Goal: Communication & Community: Share content

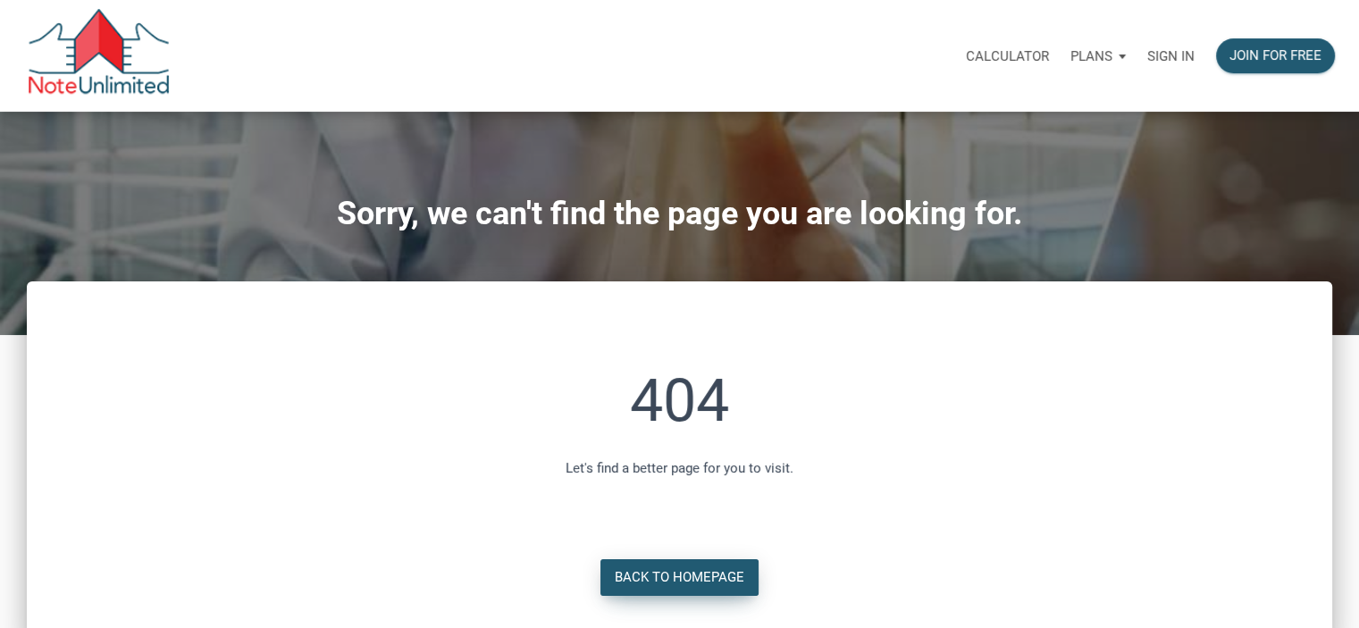
click at [644, 582] on div "Back to Homepage" at bounding box center [680, 577] width 130 height 21
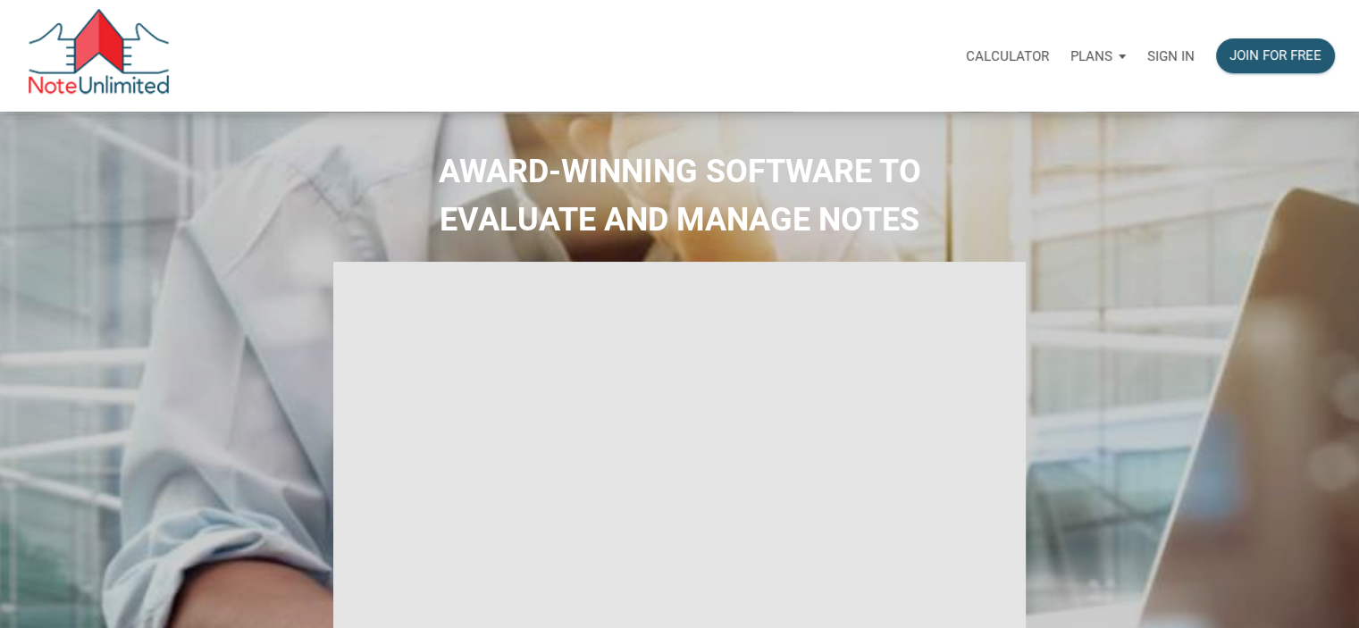
select select
type input "Introduction to new features"
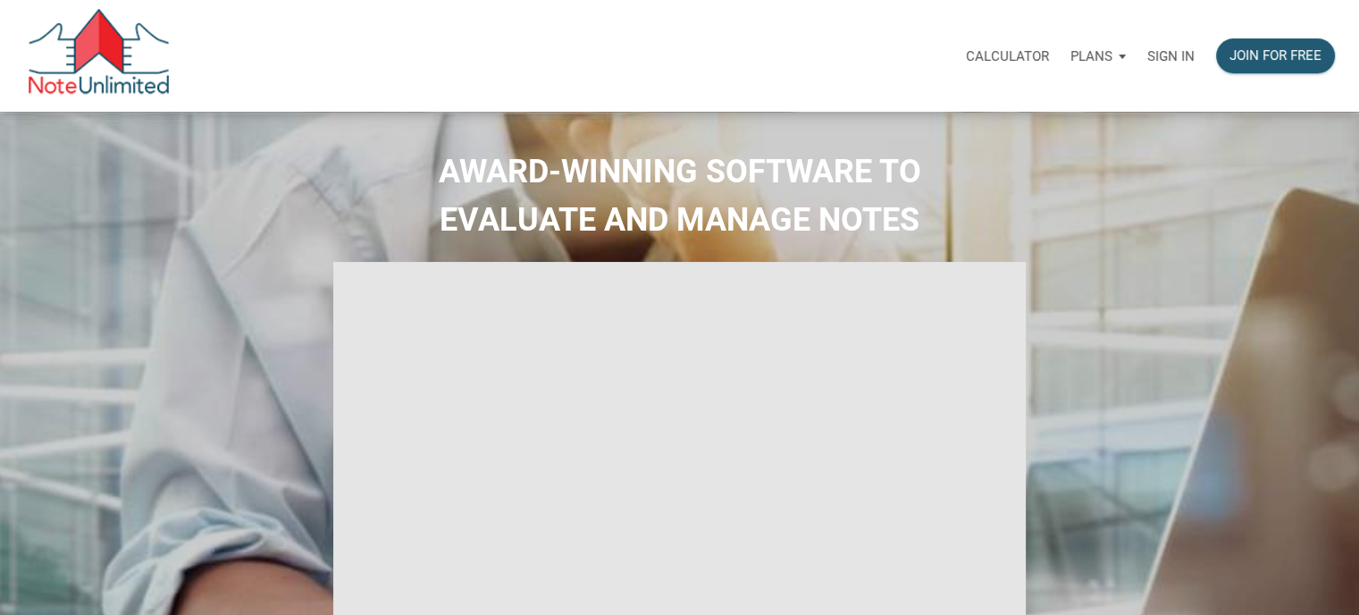
select select
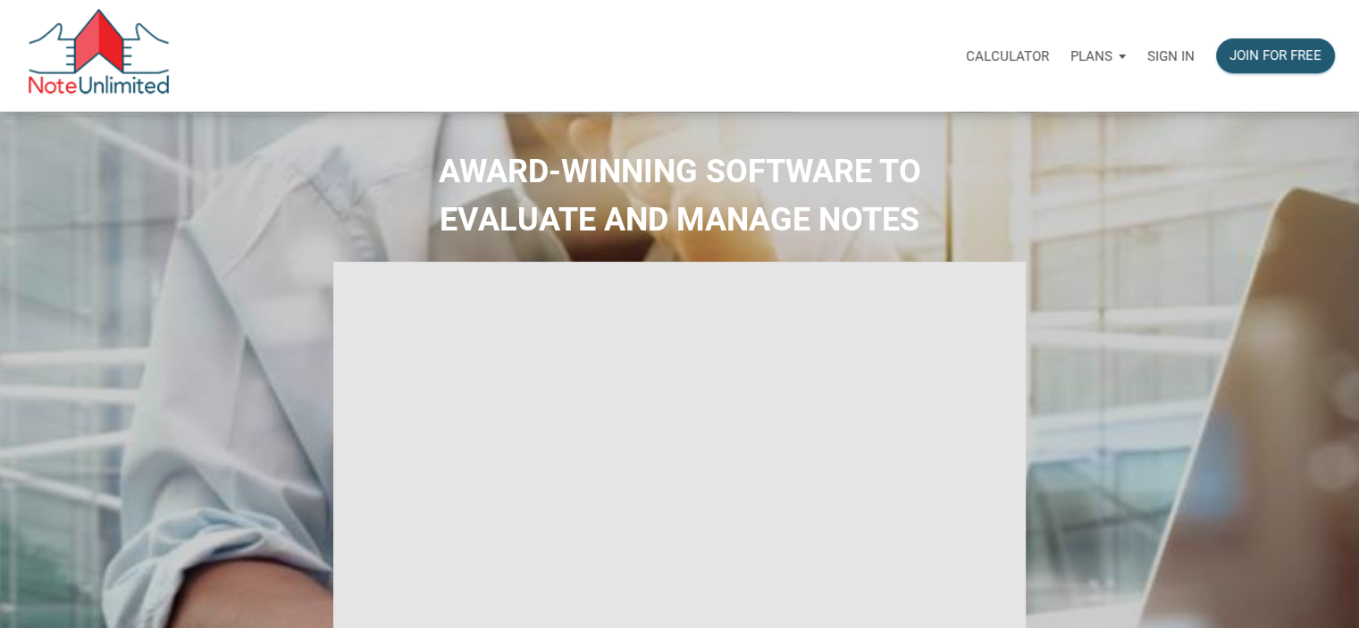
click at [1167, 59] on p "Sign in" at bounding box center [1170, 56] width 47 height 16
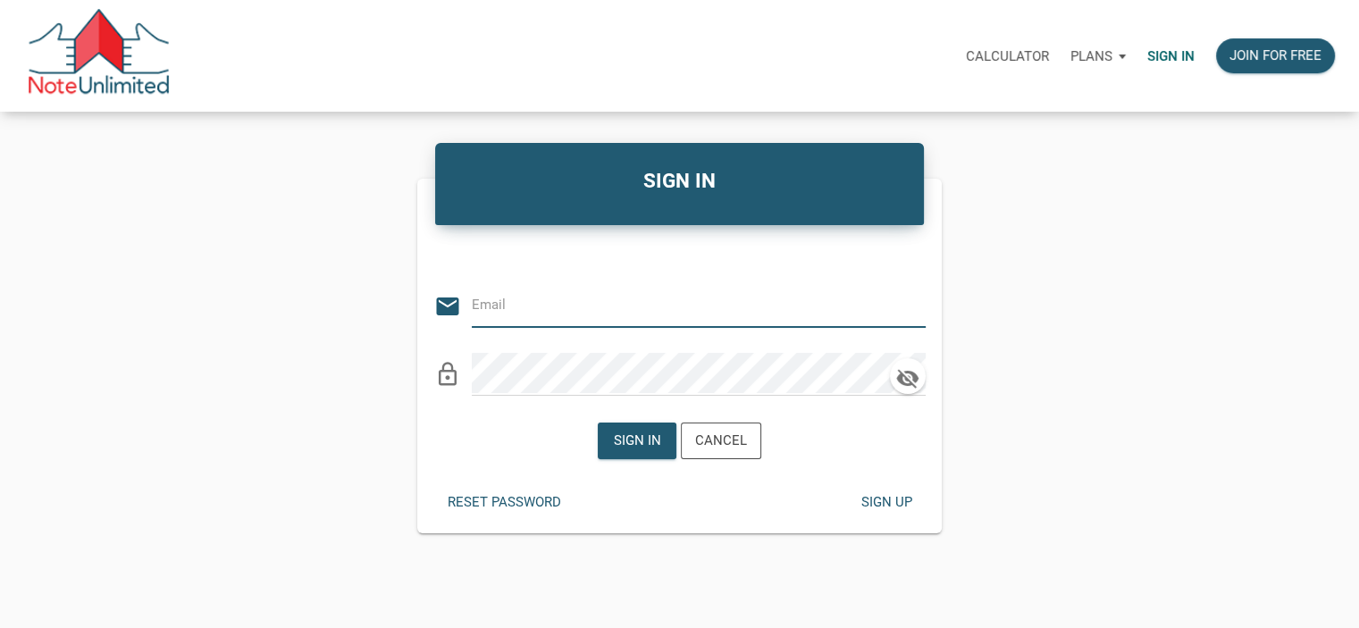
type input "[EMAIL_ADDRESS][DOMAIN_NAME]"
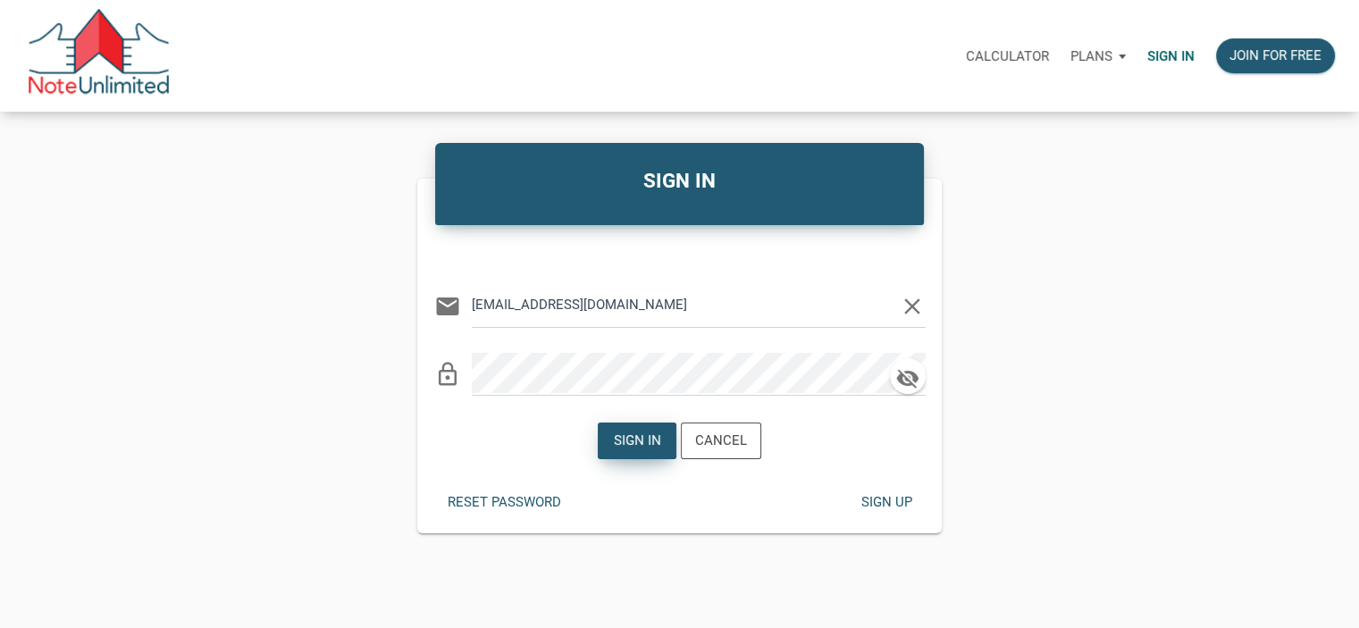
click at [616, 446] on div "Sign in" at bounding box center [637, 441] width 47 height 21
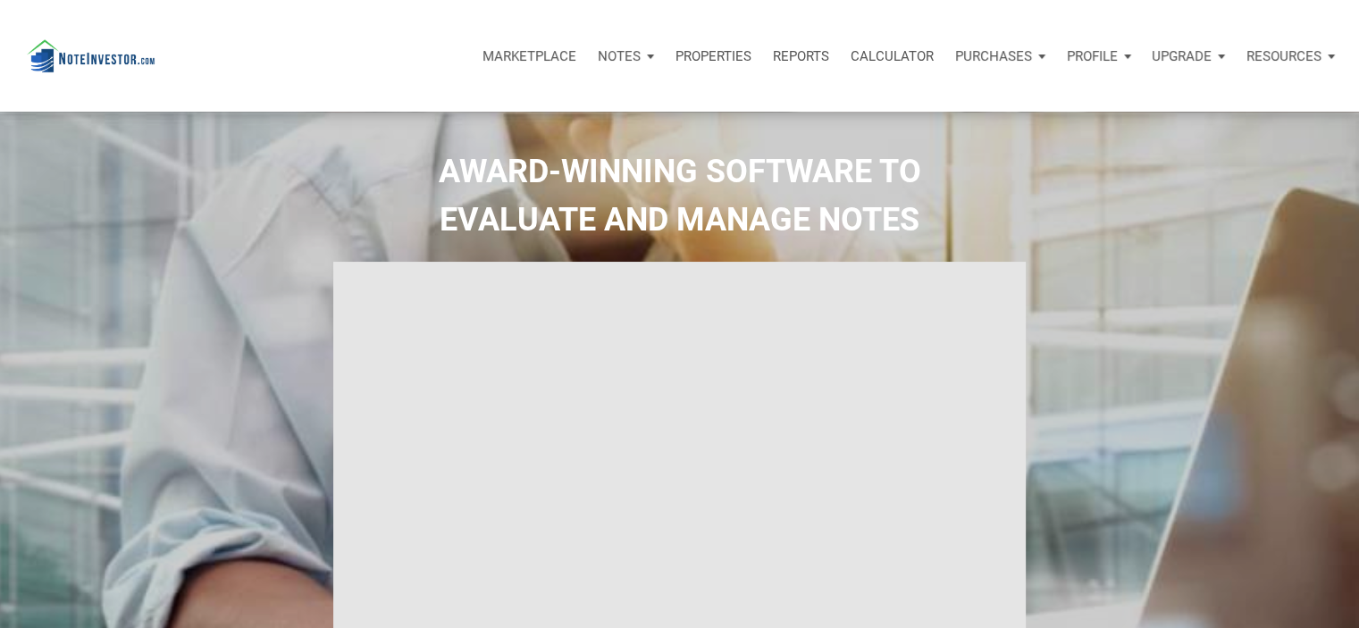
type input "Introduction to new features"
select select
click at [612, 63] on p "Notes" at bounding box center [619, 56] width 43 height 16
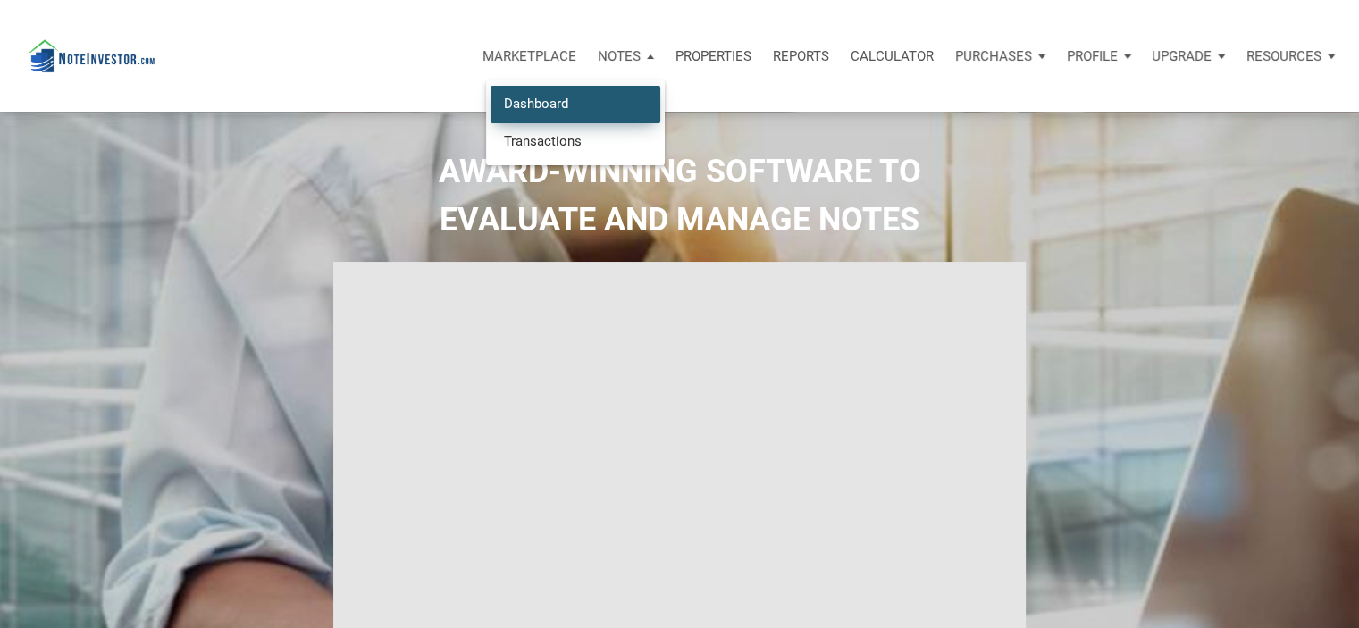
click at [540, 111] on link "Dashboard" at bounding box center [575, 104] width 170 height 37
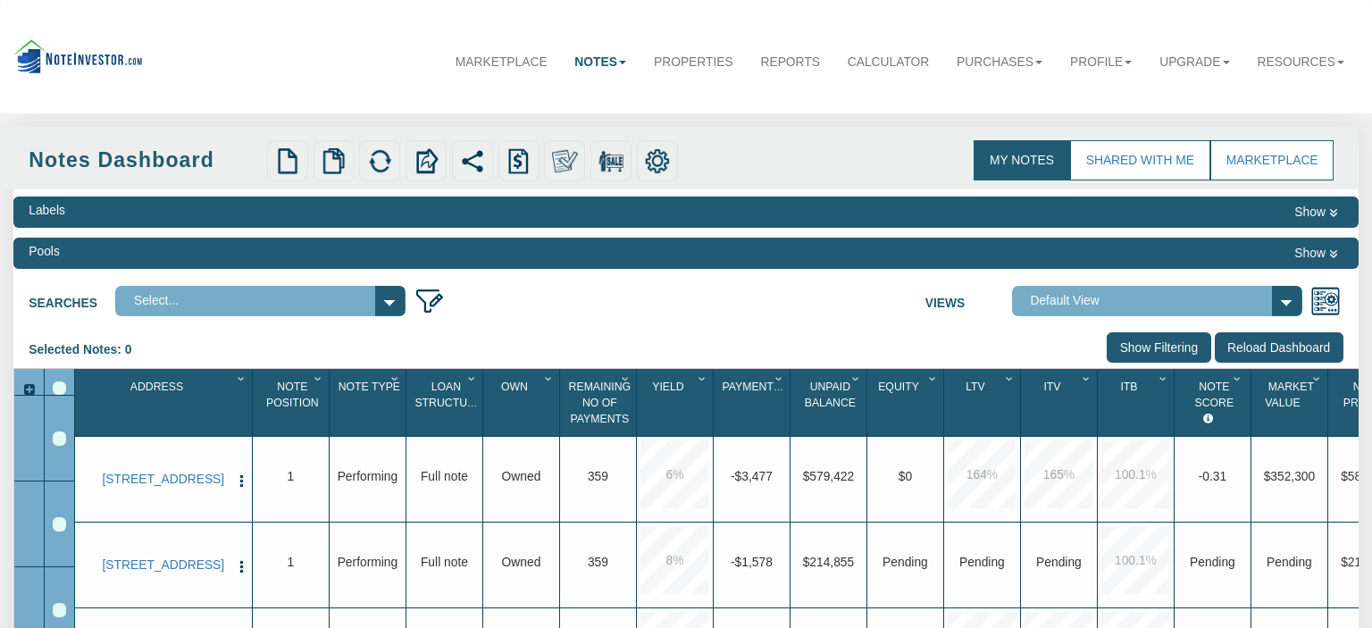
select select "3"
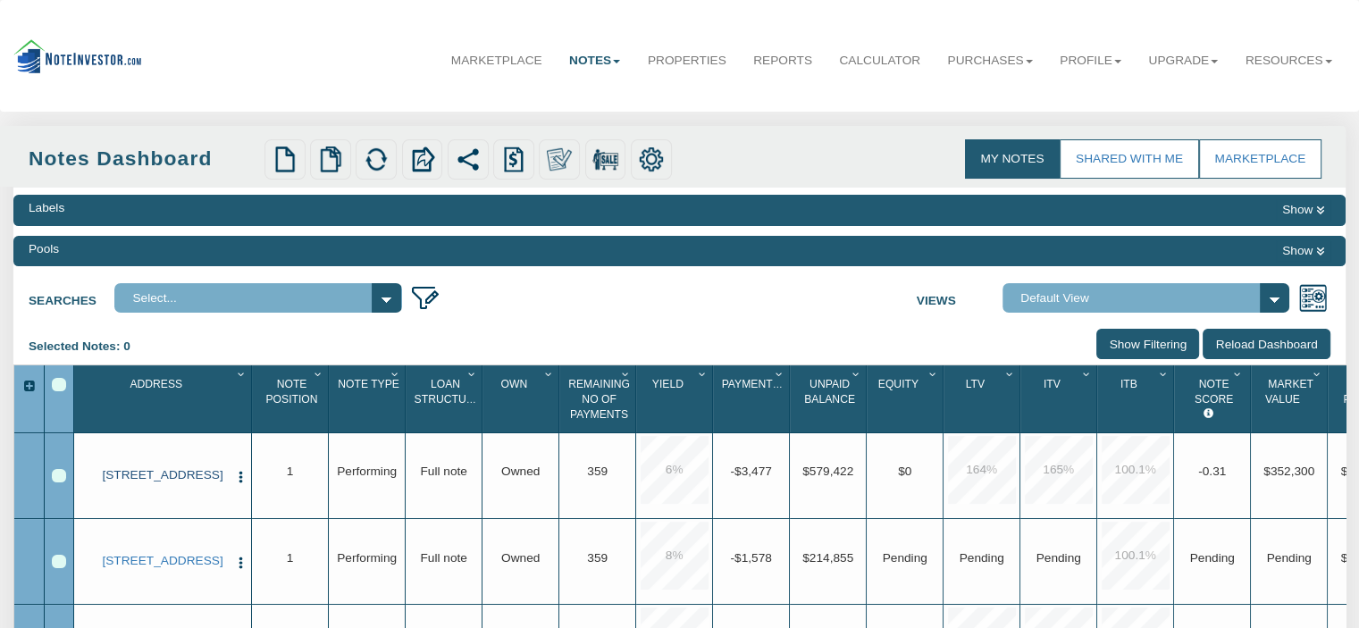
click at [137, 482] on link "[STREET_ADDRESS]" at bounding box center [162, 475] width 131 height 14
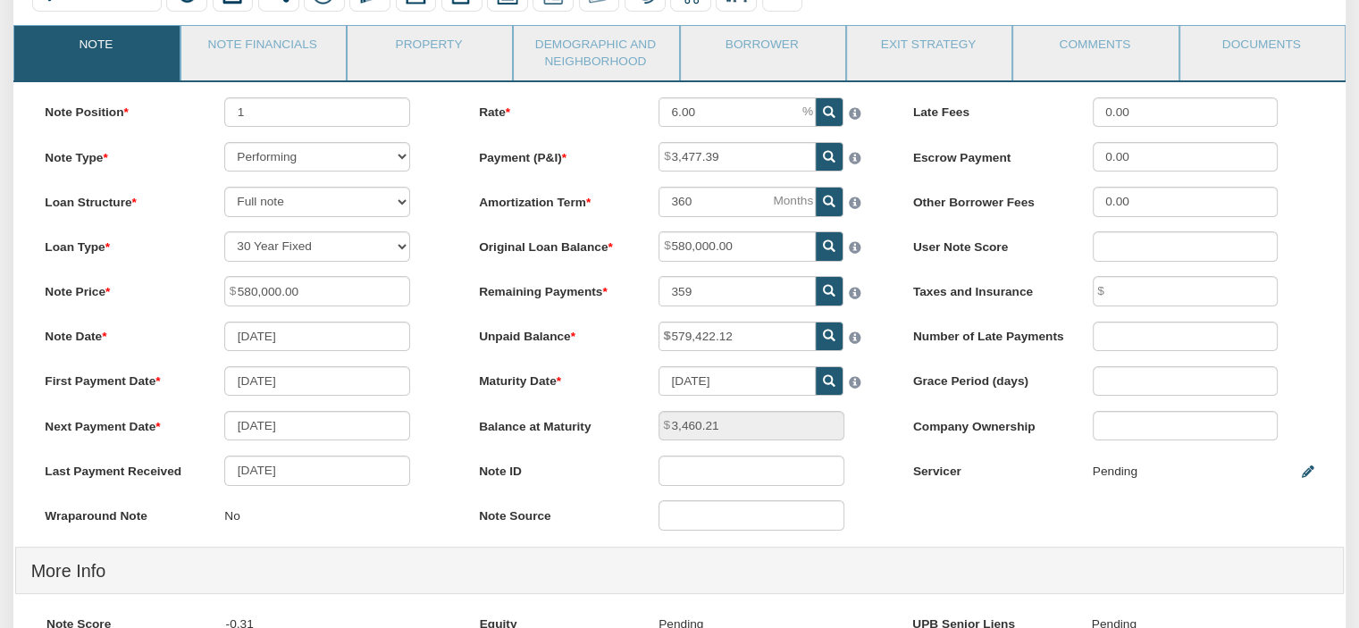
scroll to position [172, 0]
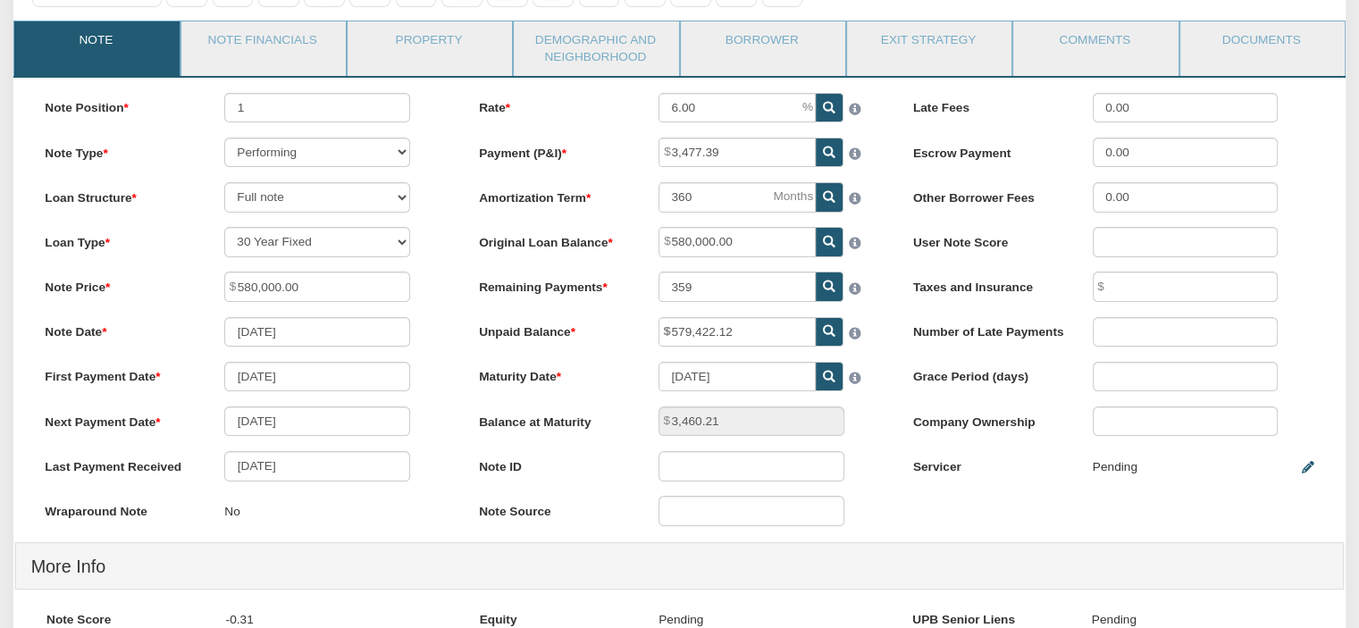
click at [1026, 114] on label "Late Fees" at bounding box center [988, 105] width 180 height 24
click at [1022, 117] on label "Late Fees" at bounding box center [988, 105] width 180 height 24
click at [1018, 119] on div "Late Fees 0.00" at bounding box center [1113, 107] width 431 height 29
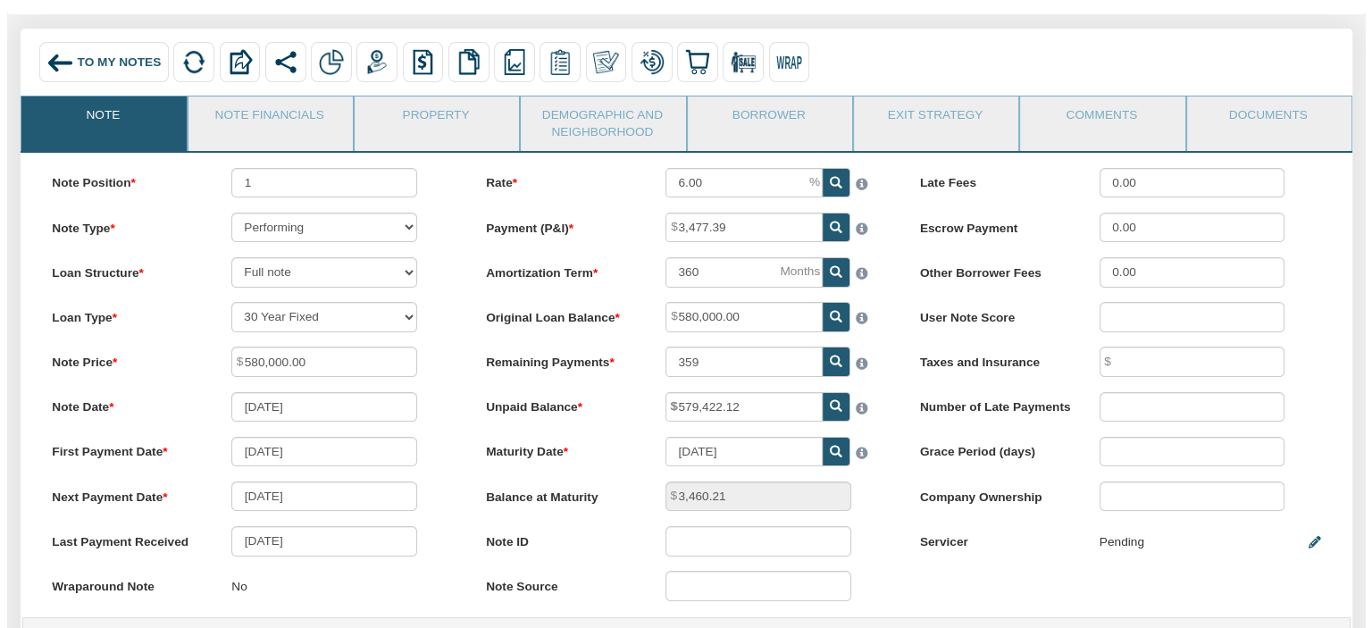
scroll to position [0, 0]
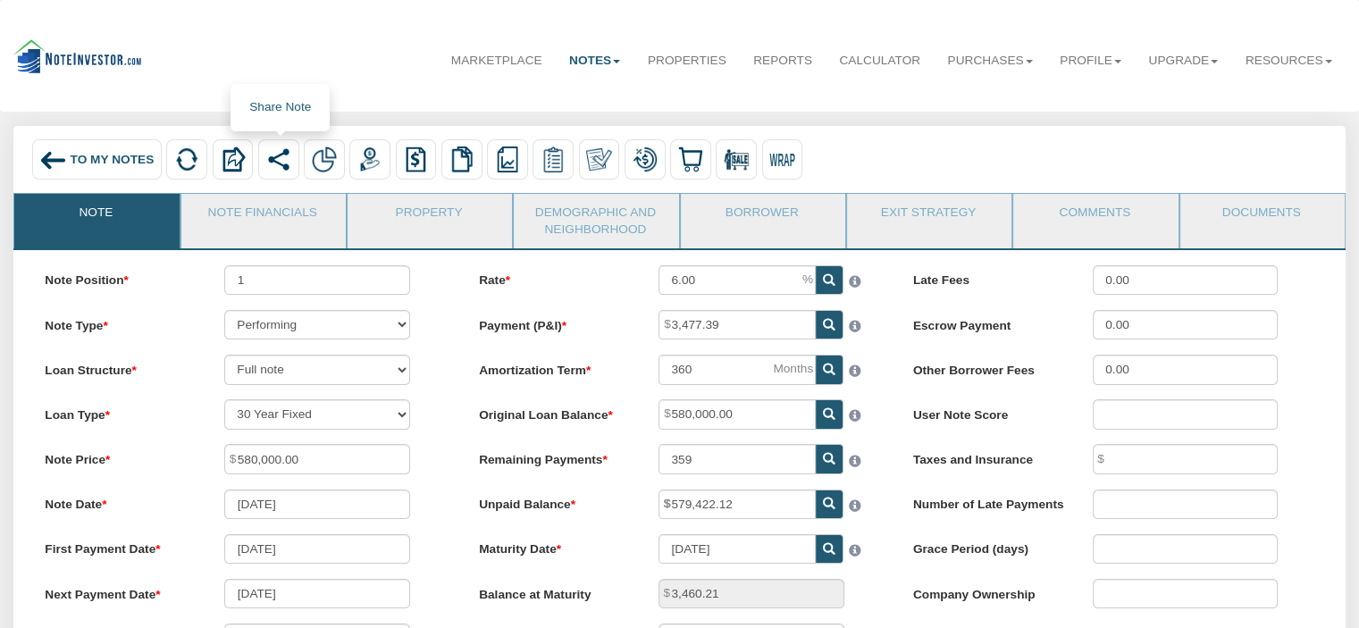
click at [286, 161] on img at bounding box center [278, 159] width 25 height 25
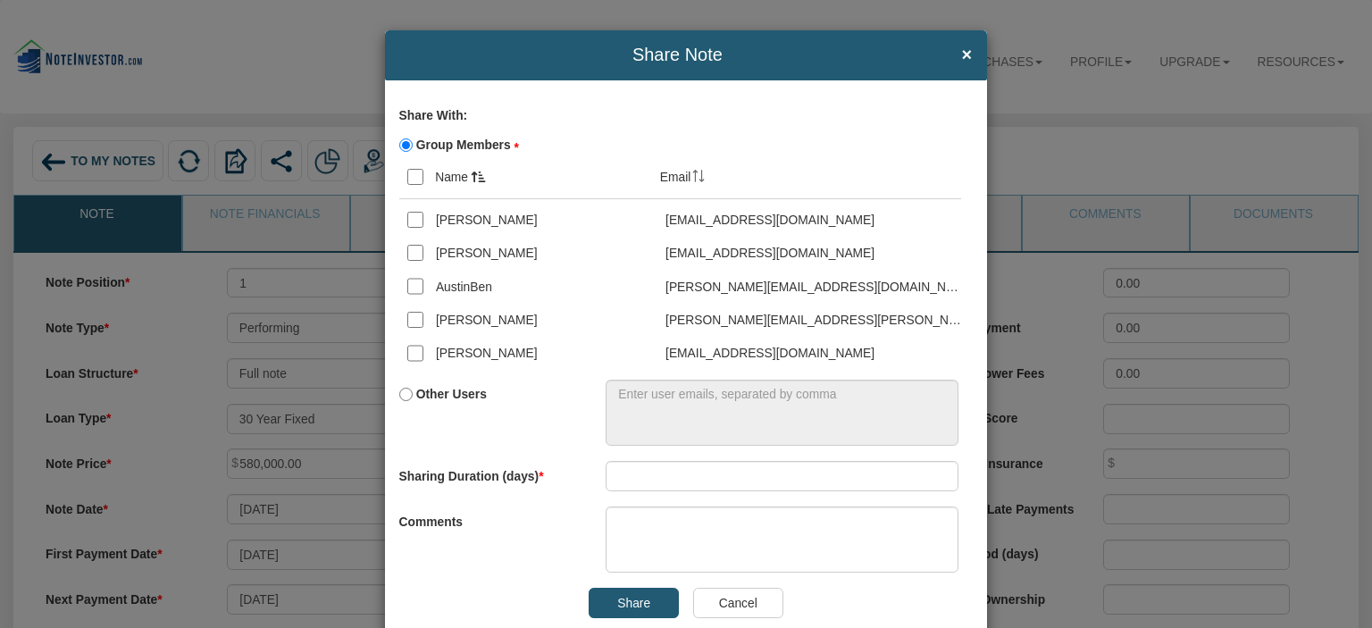
click at [399, 389] on input "Other Users" at bounding box center [405, 394] width 13 height 13
radio input "true"
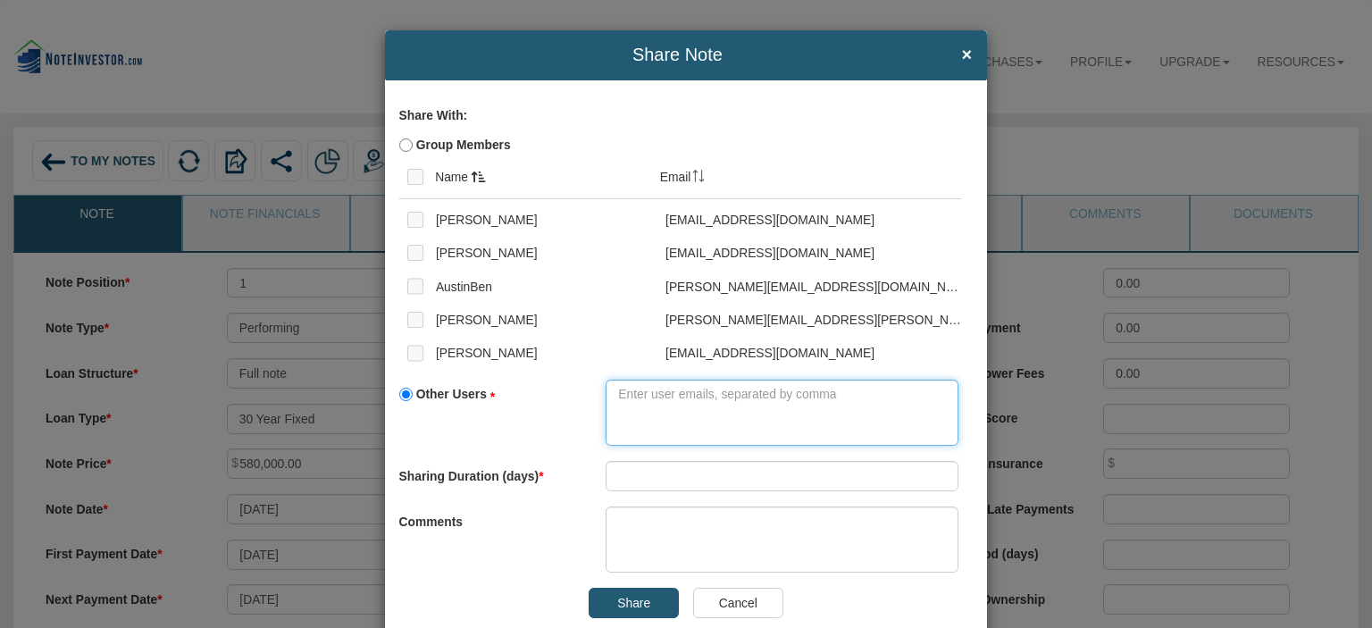
click at [618, 415] on textarea at bounding box center [782, 413] width 353 height 67
type textarea "[EMAIL_ADDRESS][DOMAIN_NAME]"
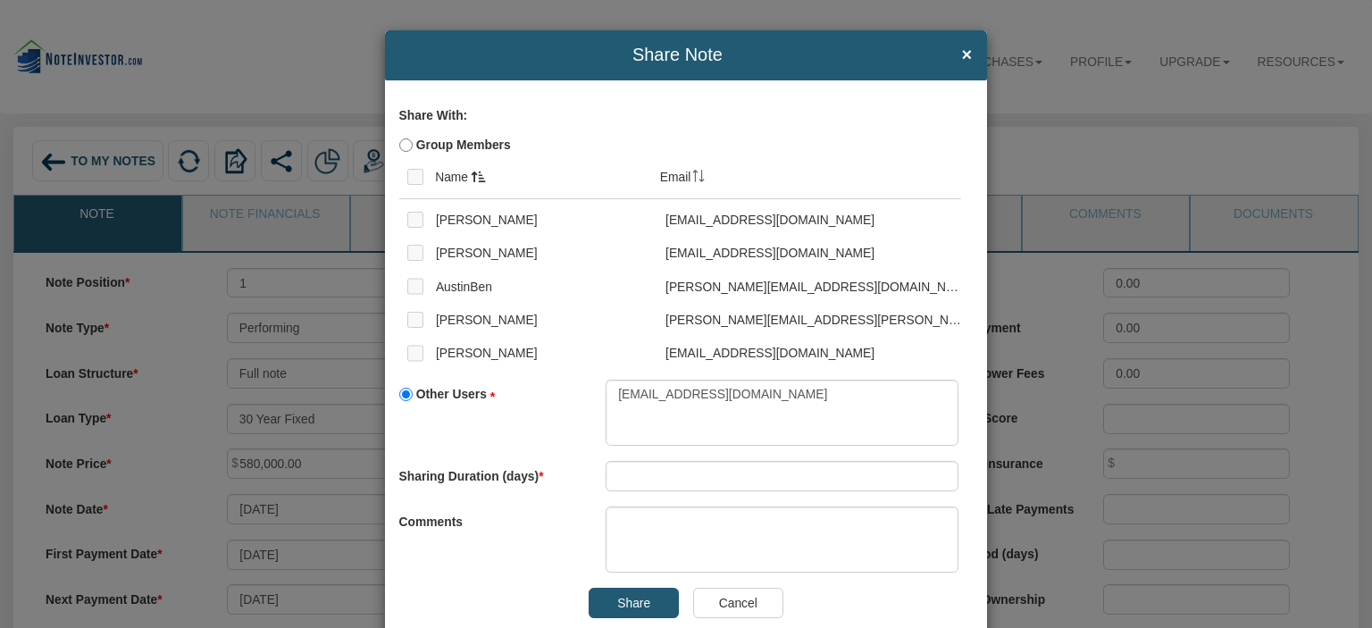
click at [608, 604] on input "Share" at bounding box center [634, 603] width 90 height 30
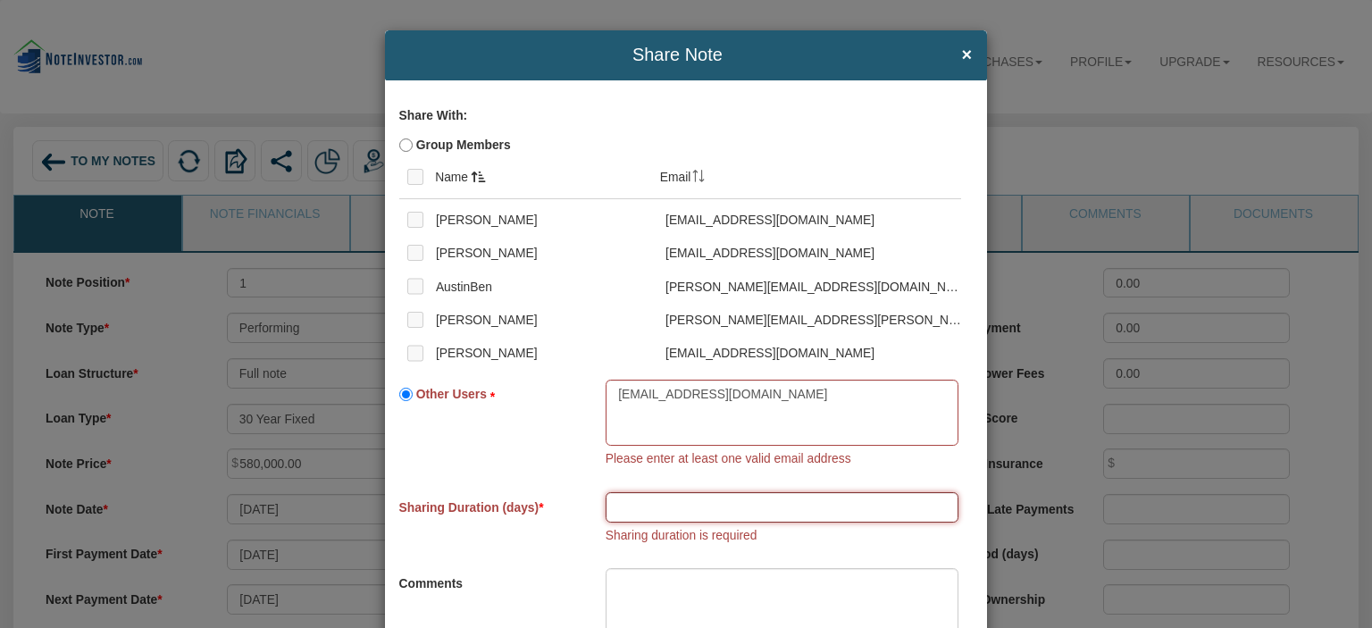
drag, startPoint x: 636, startPoint y: 512, endPoint x: 630, endPoint y: 520, distance: 10.2
click at [632, 520] on input "number" at bounding box center [782, 507] width 353 height 30
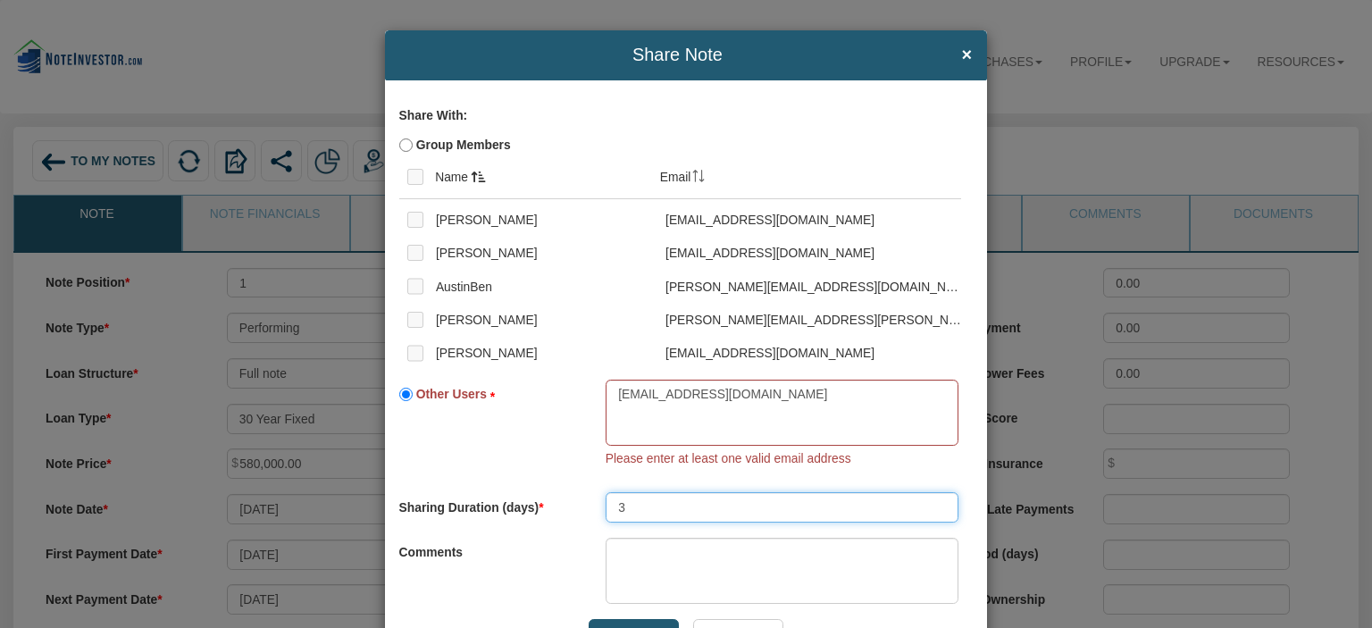
type input "3"
click at [570, 574] on div "Comments" at bounding box center [686, 571] width 574 height 67
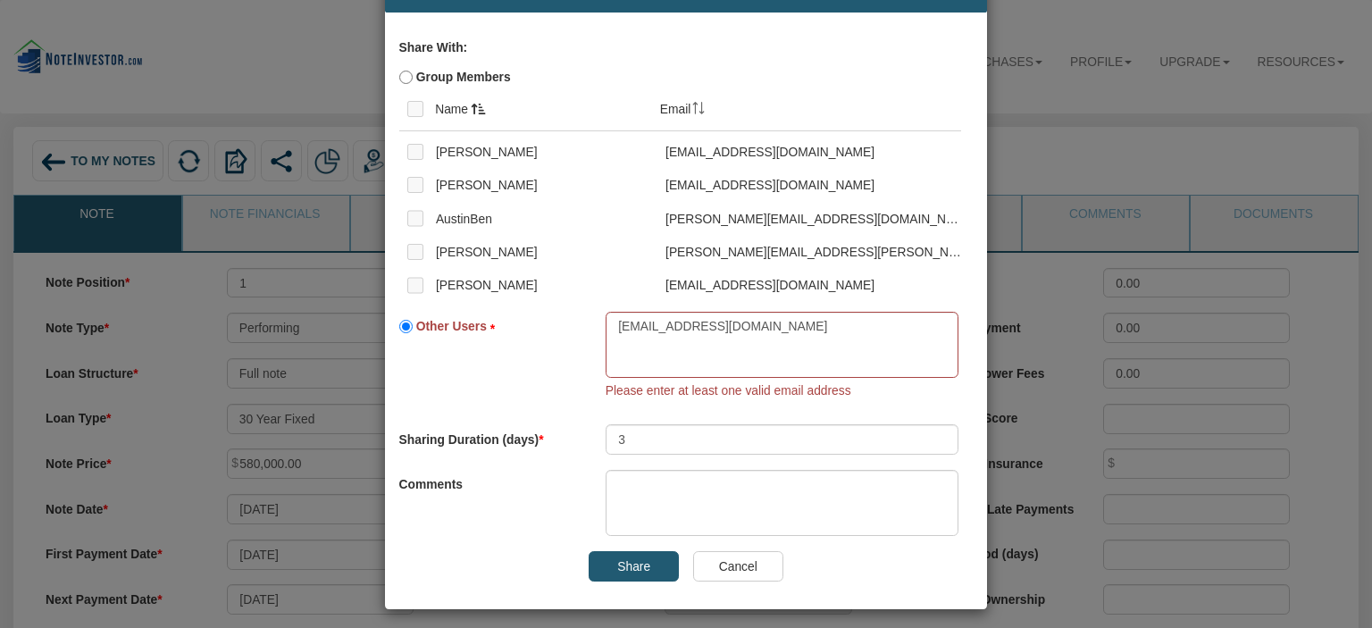
scroll to position [77, 0]
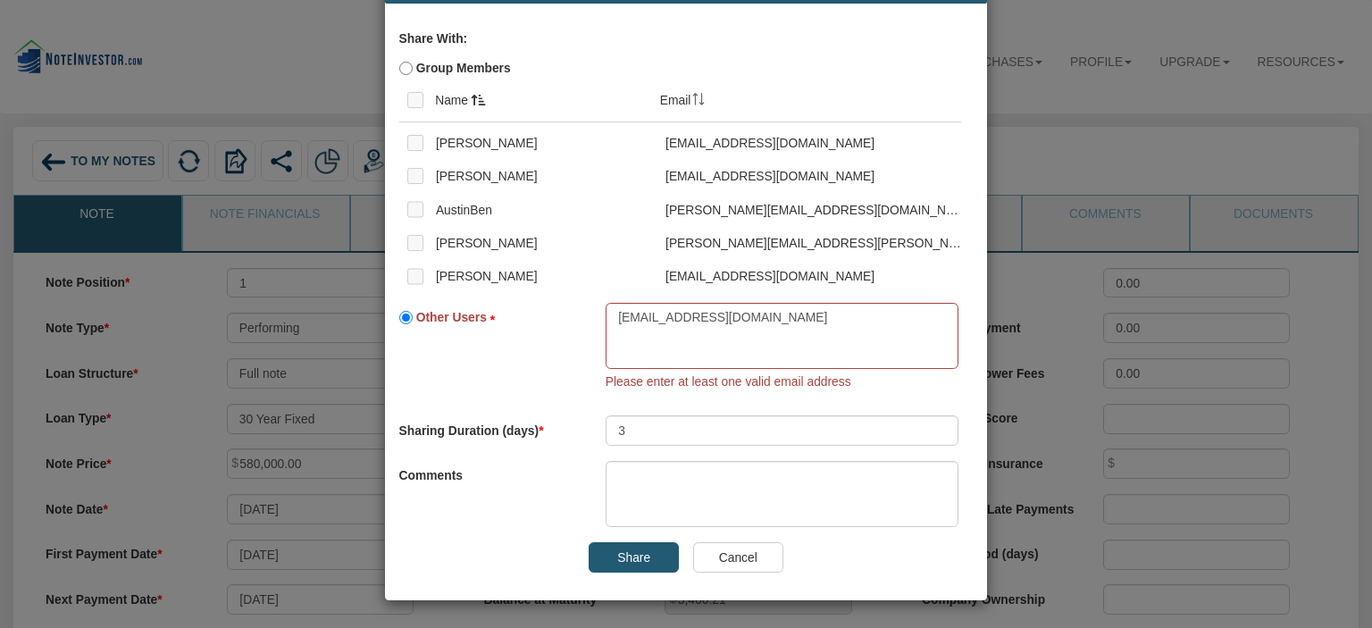
click at [618, 562] on input "Share" at bounding box center [634, 557] width 90 height 30
click at [611, 564] on input "Share" at bounding box center [634, 557] width 90 height 30
click at [554, 403] on div "Share With: Group Members Name Email [EMAIL_ADDRESS][DOMAIN_NAME] 3" at bounding box center [686, 302] width 602 height 597
click at [765, 339] on textarea "[EMAIL_ADDRESS][DOMAIN_NAME]" at bounding box center [782, 336] width 353 height 67
click at [697, 437] on input "3" at bounding box center [782, 430] width 353 height 30
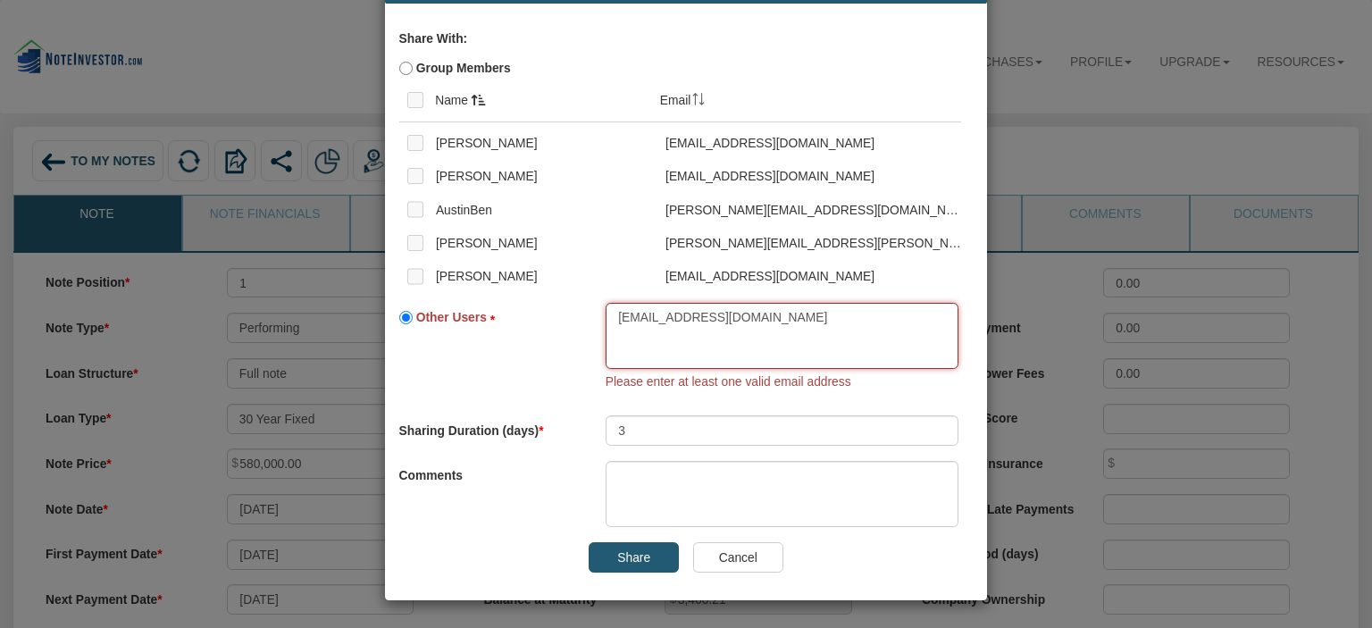
click at [739, 336] on textarea "[EMAIL_ADDRESS][DOMAIN_NAME]" at bounding box center [782, 336] width 353 height 67
click at [715, 331] on textarea "[EMAIL_ADDRESS][DOMAIN_NAME]" at bounding box center [782, 336] width 353 height 67
click at [760, 358] on textarea "[EMAIL_ADDRESS][DOMAIN_NAME]" at bounding box center [782, 336] width 353 height 67
click at [651, 561] on input "Share" at bounding box center [634, 557] width 90 height 30
click at [753, 352] on textarea "[EMAIL_ADDRESS][DOMAIN_NAME]" at bounding box center [782, 336] width 353 height 67
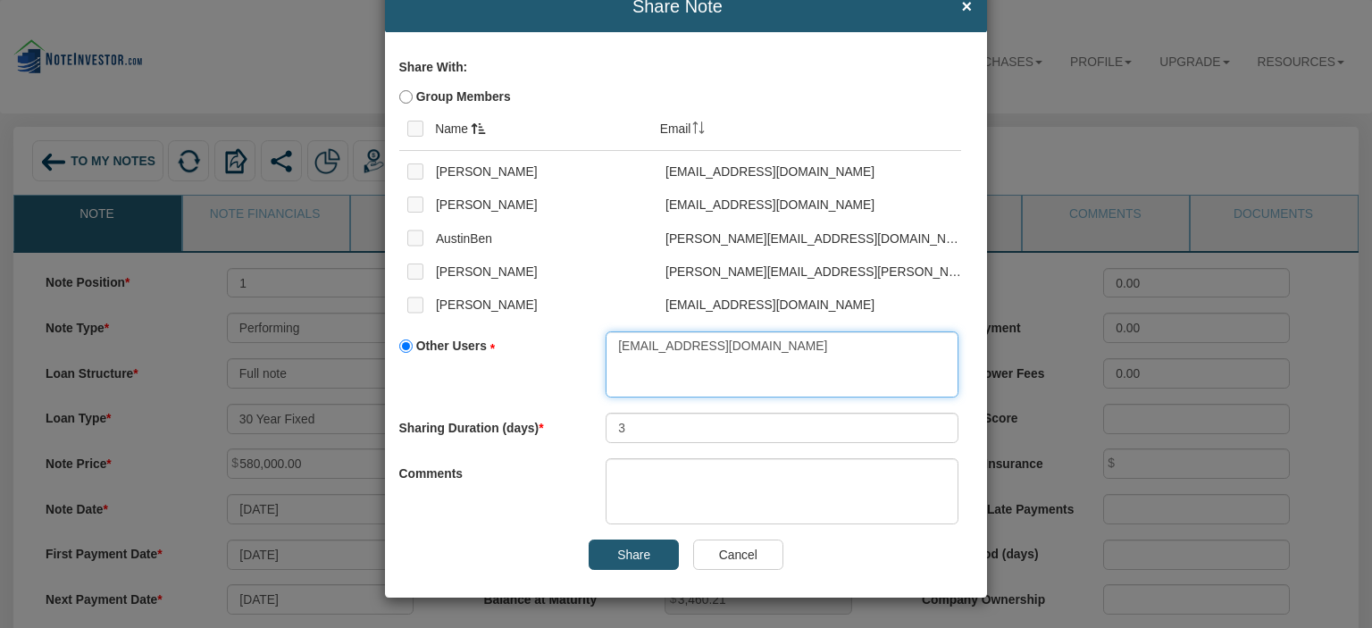
scroll to position [46, 0]
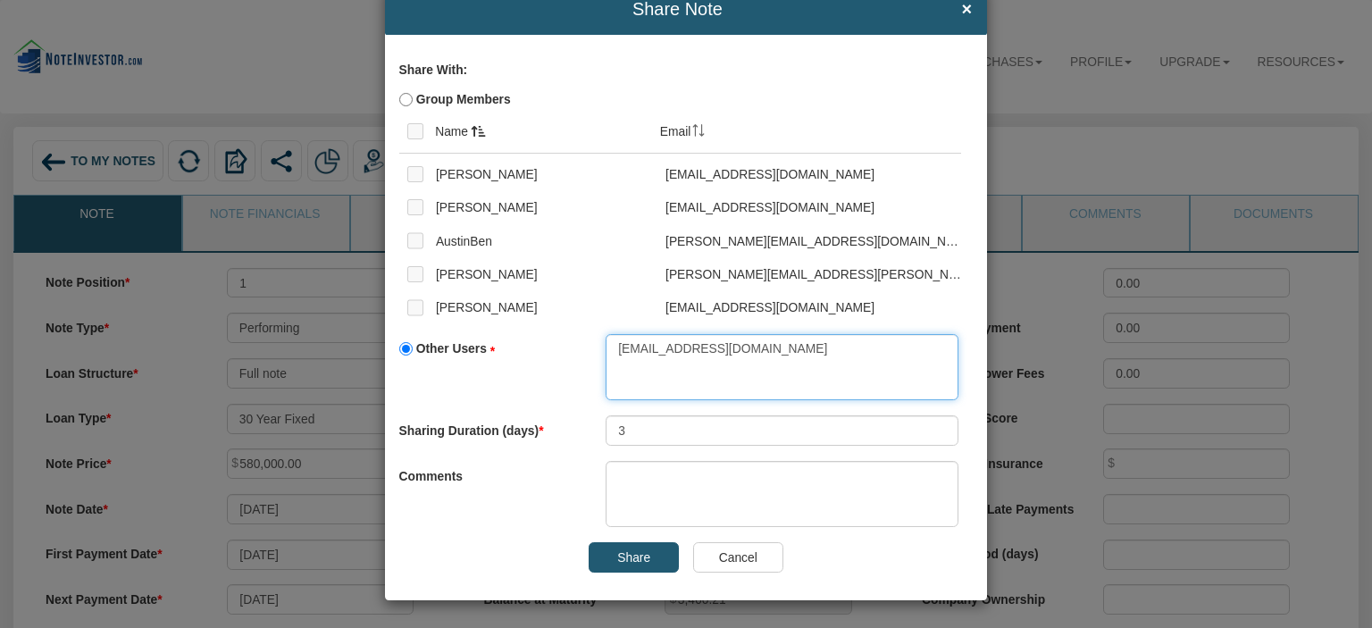
type textarea "[EMAIL_ADDRESS][DOMAIN_NAME]"
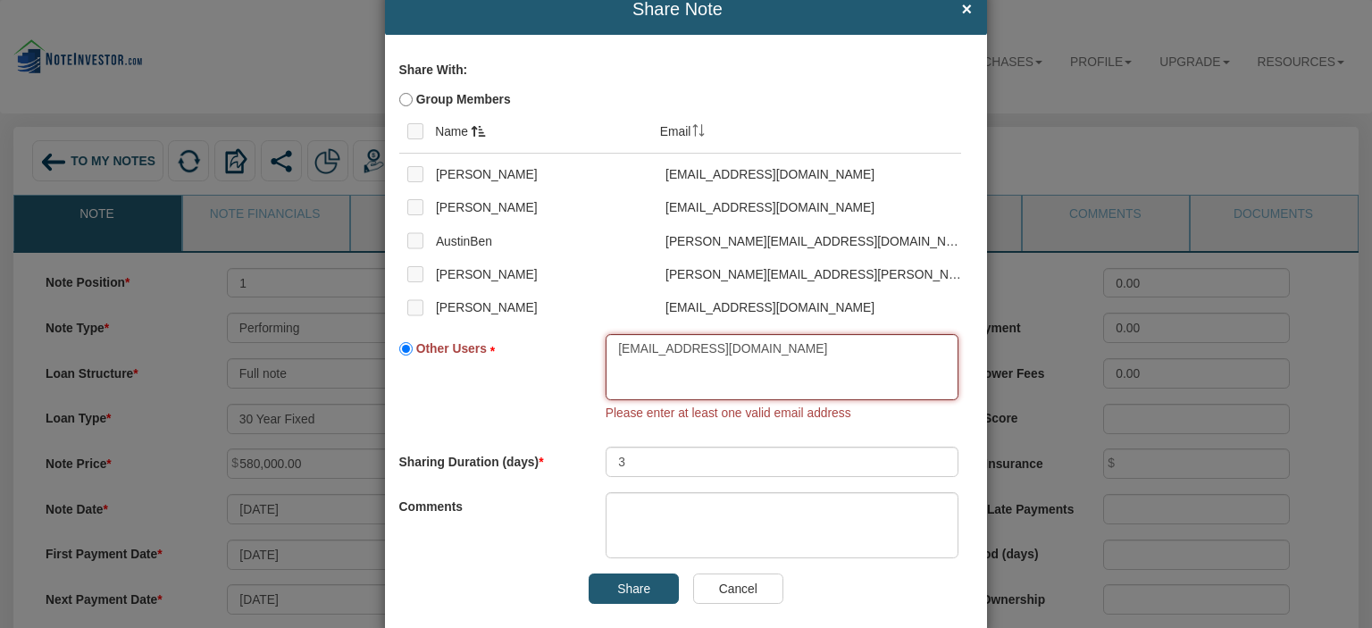
scroll to position [77, 0]
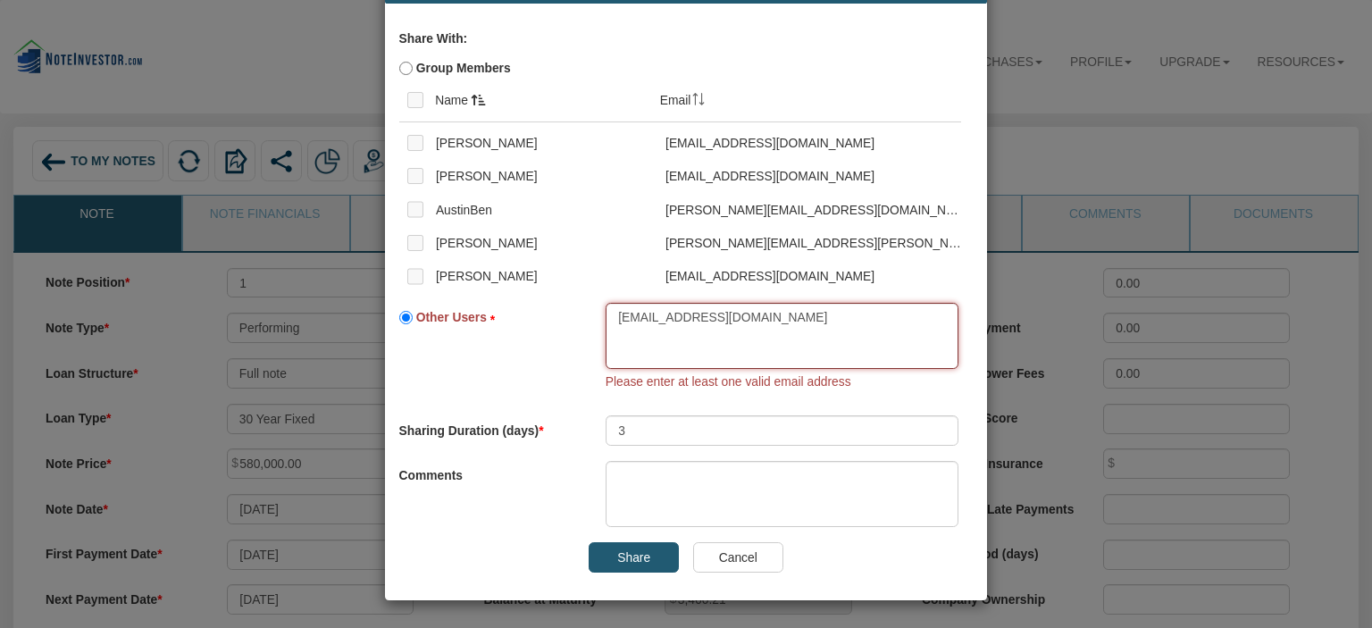
click at [866, 338] on textarea "[EMAIL_ADDRESS][DOMAIN_NAME]" at bounding box center [782, 336] width 353 height 67
click at [648, 552] on input "Share" at bounding box center [634, 557] width 90 height 30
click at [636, 554] on input "Share" at bounding box center [634, 557] width 90 height 30
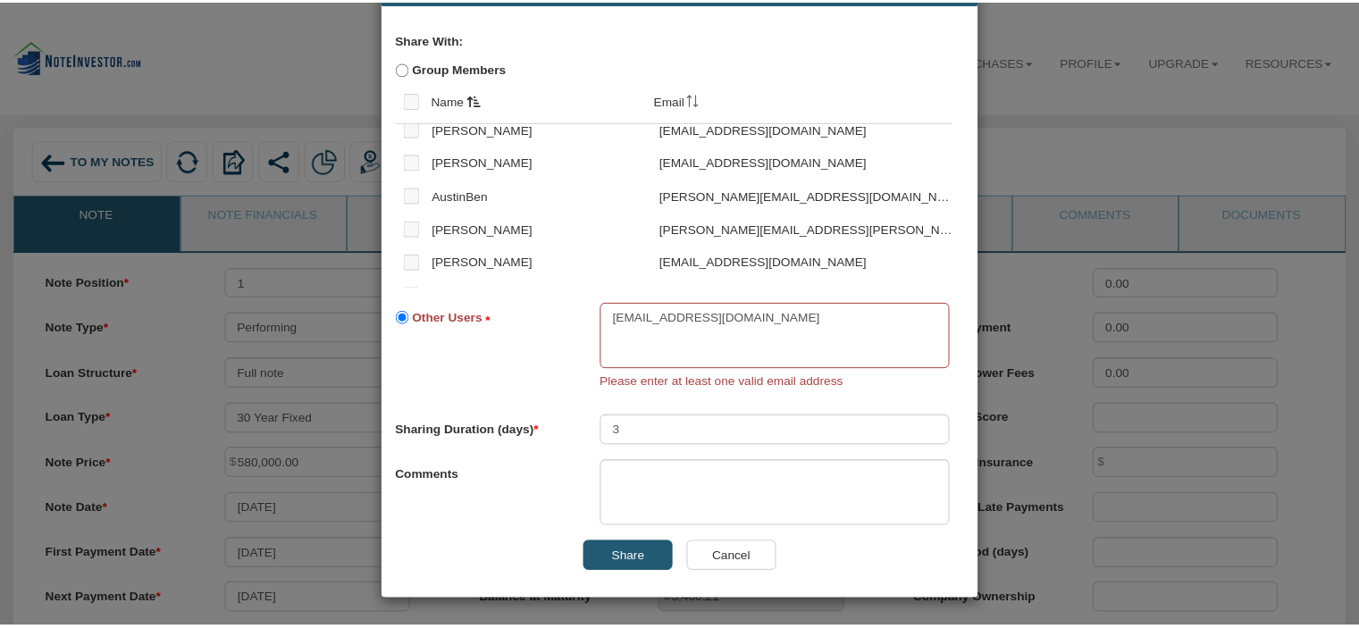
scroll to position [0, 0]
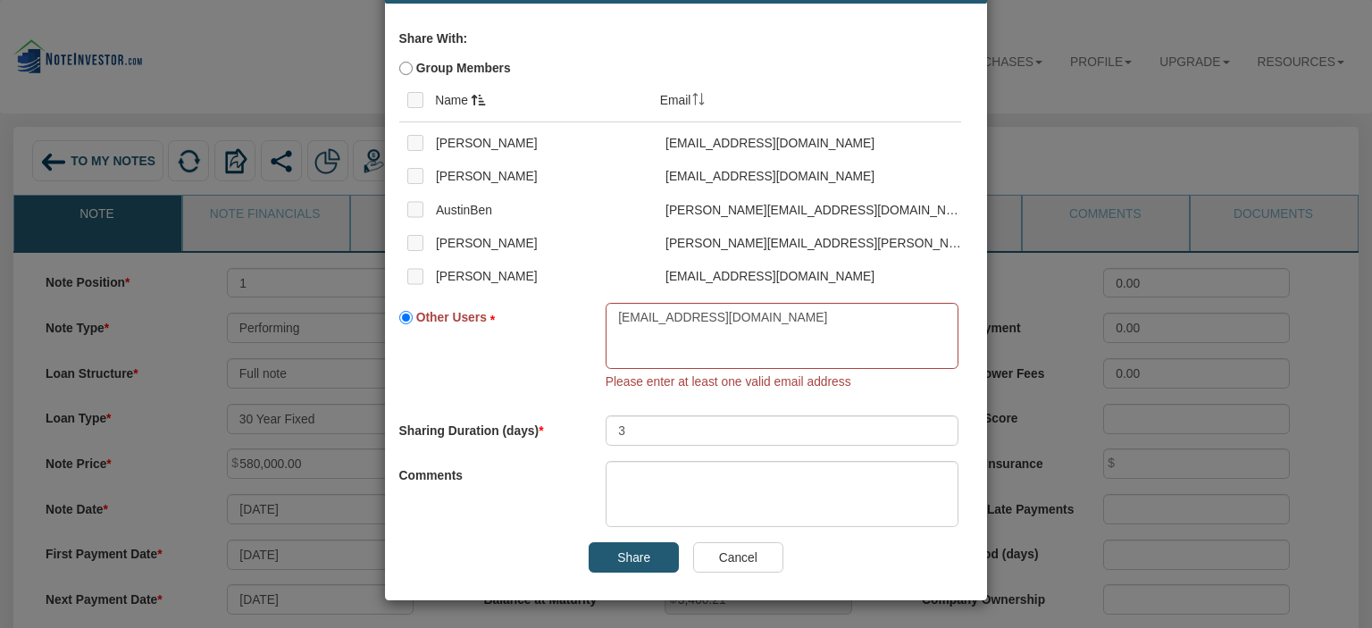
drag, startPoint x: 601, startPoint y: 557, endPoint x: 590, endPoint y: 546, distance: 15.8
click at [593, 549] on input "Share" at bounding box center [634, 557] width 90 height 30
click at [591, 554] on input "Share" at bounding box center [634, 557] width 90 height 30
drag, startPoint x: 304, startPoint y: 49, endPoint x: 322, endPoint y: 56, distance: 19.2
click at [322, 56] on div "Share Note × Share With: Group Members Name [EMAIL_ADDRESS][DOMAIN_NAME] Other …" at bounding box center [686, 314] width 1372 height 628
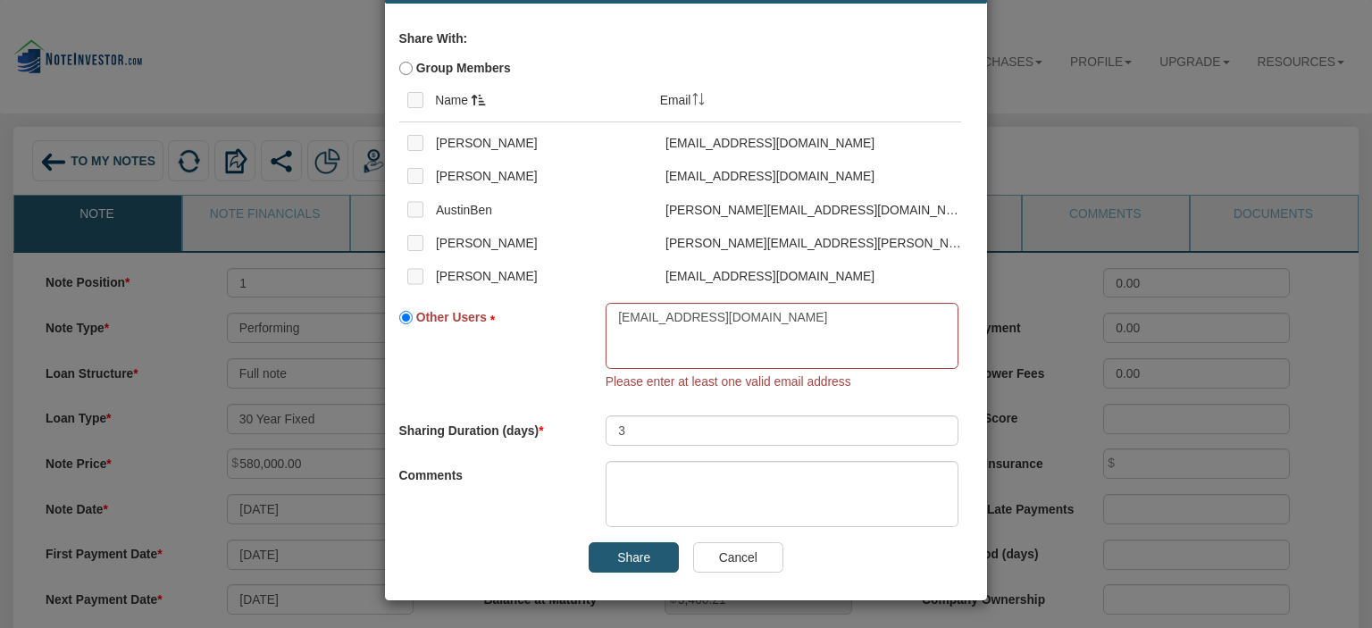
click at [324, 66] on div "Share Note × Share With: Group Members Name [EMAIL_ADDRESS][DOMAIN_NAME] Other …" at bounding box center [686, 314] width 1372 height 628
click at [872, 71] on div "Group Members Name Email [EMAIL_ADDRESS][DOMAIN_NAME]" at bounding box center [686, 171] width 574 height 234
click at [651, 550] on input "Share" at bounding box center [634, 557] width 90 height 30
click at [714, 553] on input "Cancel" at bounding box center [738, 557] width 90 height 30
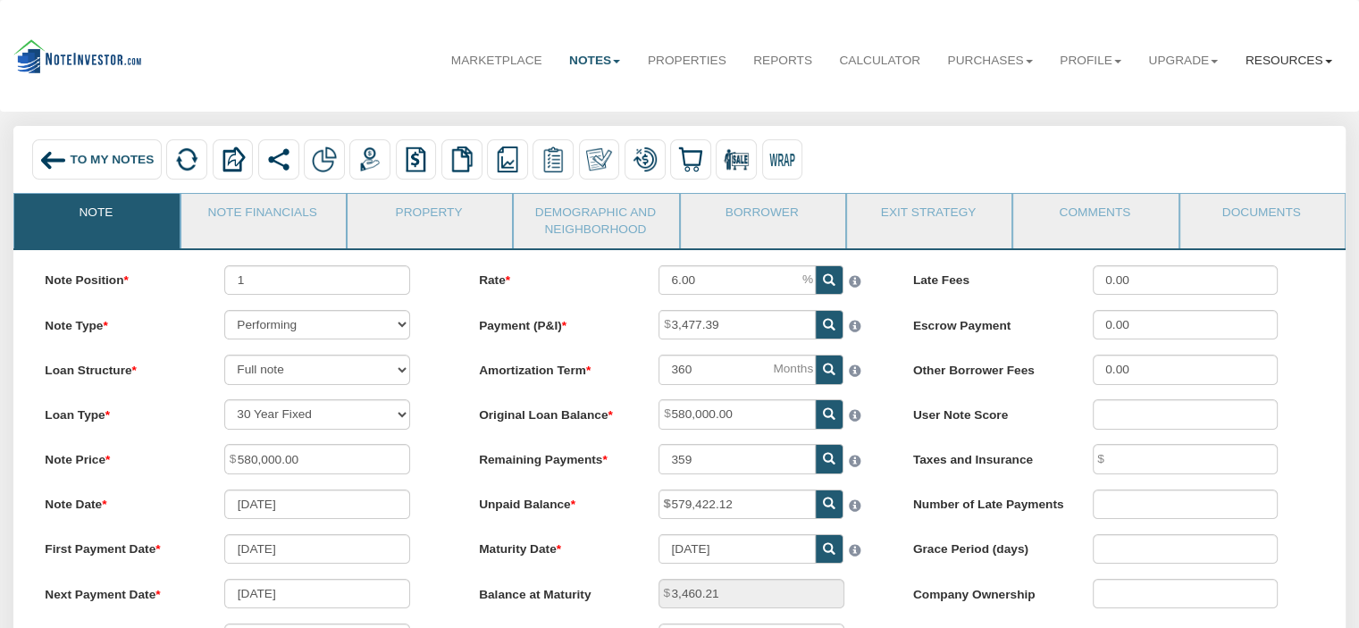
click at [1294, 66] on link "Resources" at bounding box center [1288, 60] width 113 height 45
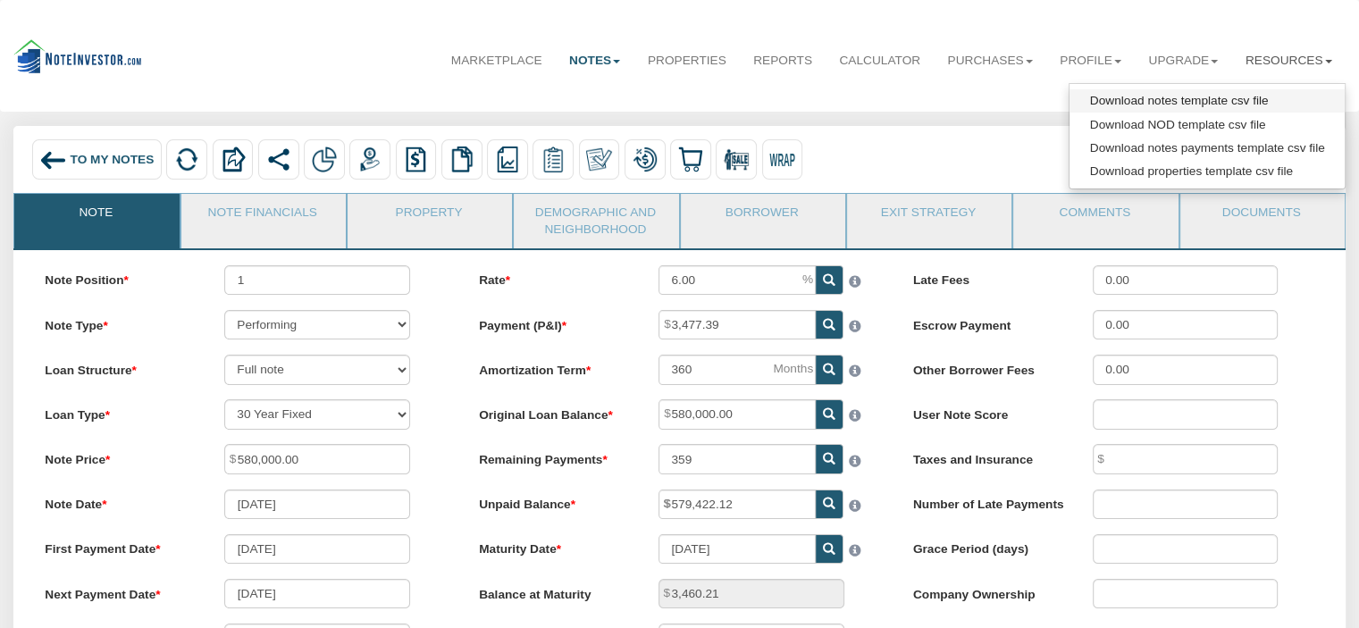
click at [1164, 103] on link "Download notes template csv file" at bounding box center [1206, 100] width 274 height 23
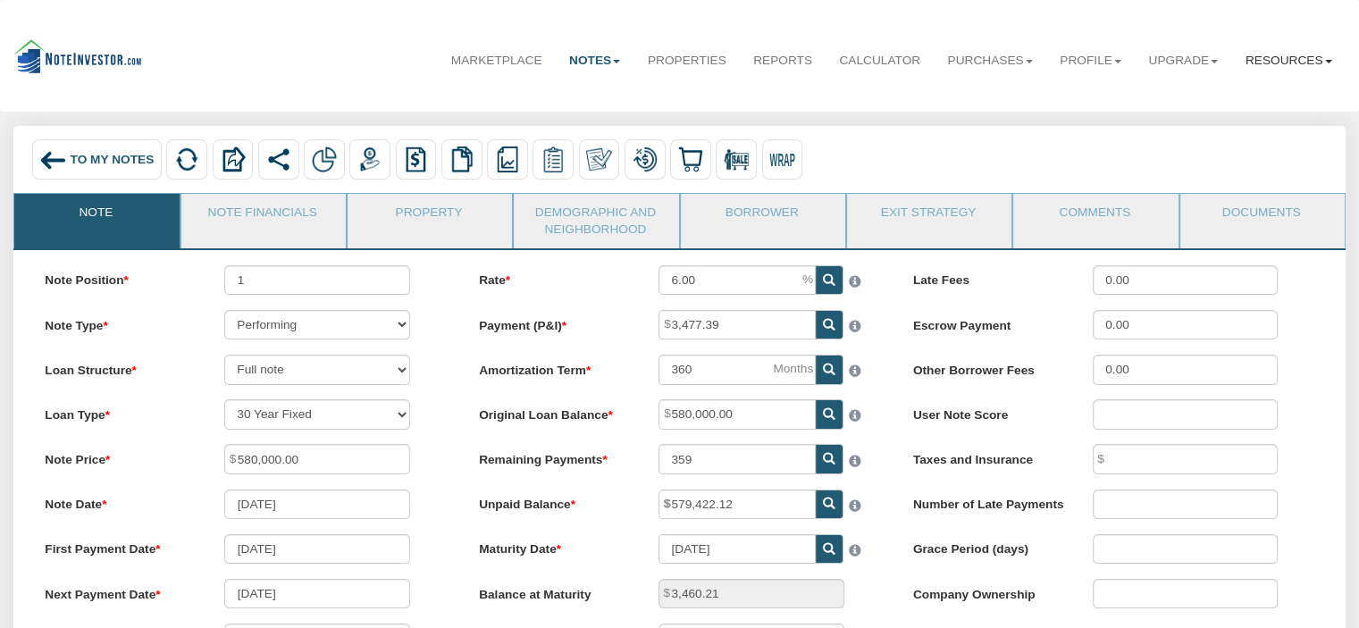
click at [1303, 64] on link "Resources" at bounding box center [1288, 60] width 113 height 45
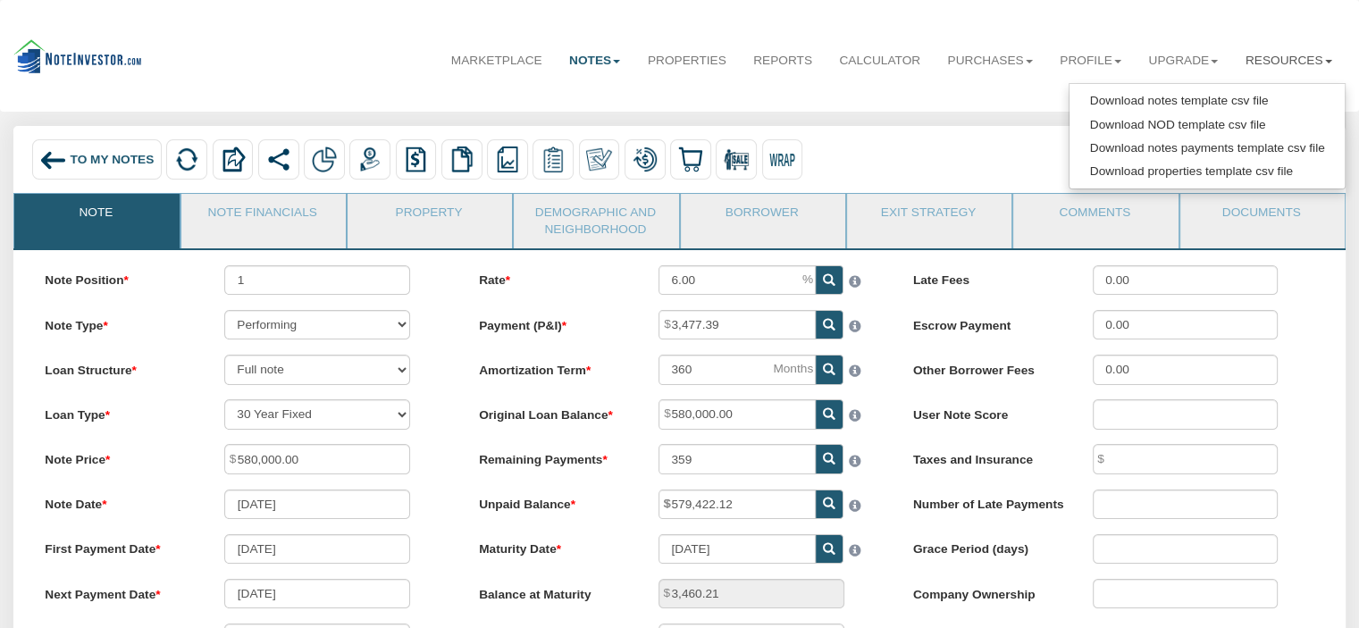
click at [95, 160] on span "To My Notes" at bounding box center [113, 159] width 84 height 13
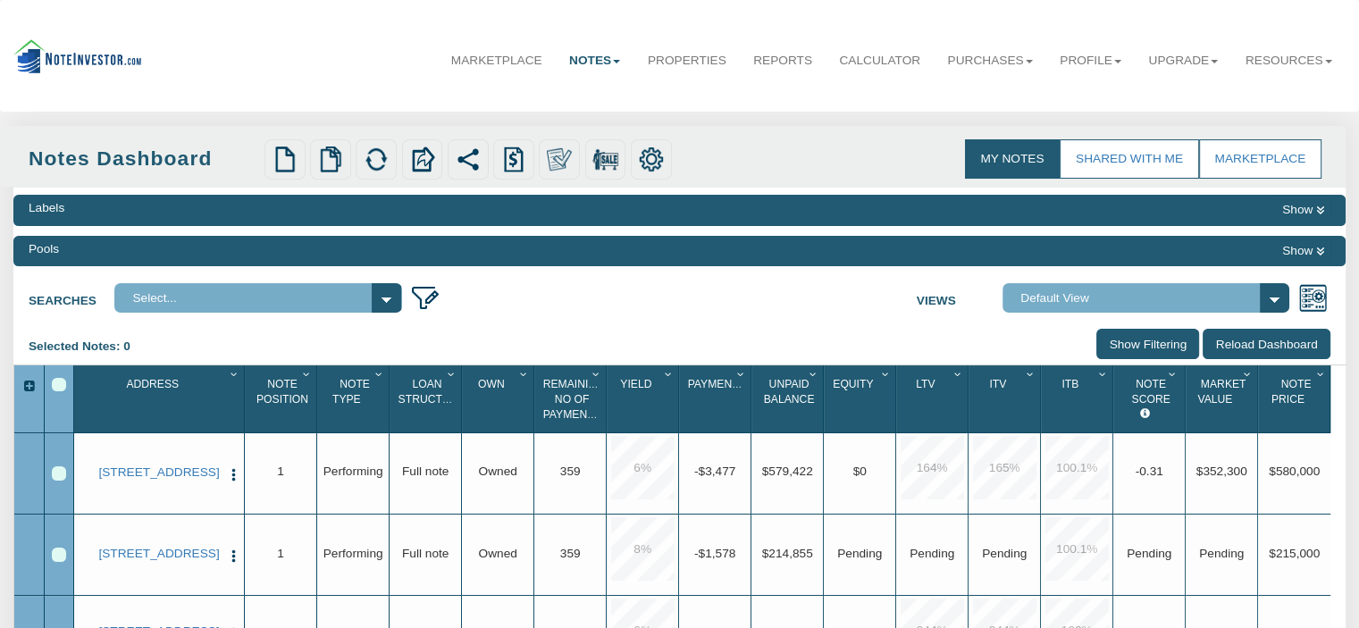
click at [62, 474] on div "Row 1, Row Selection Checkbox" at bounding box center [59, 473] width 14 height 14
click at [1280, 68] on link "Resources" at bounding box center [1288, 60] width 113 height 45
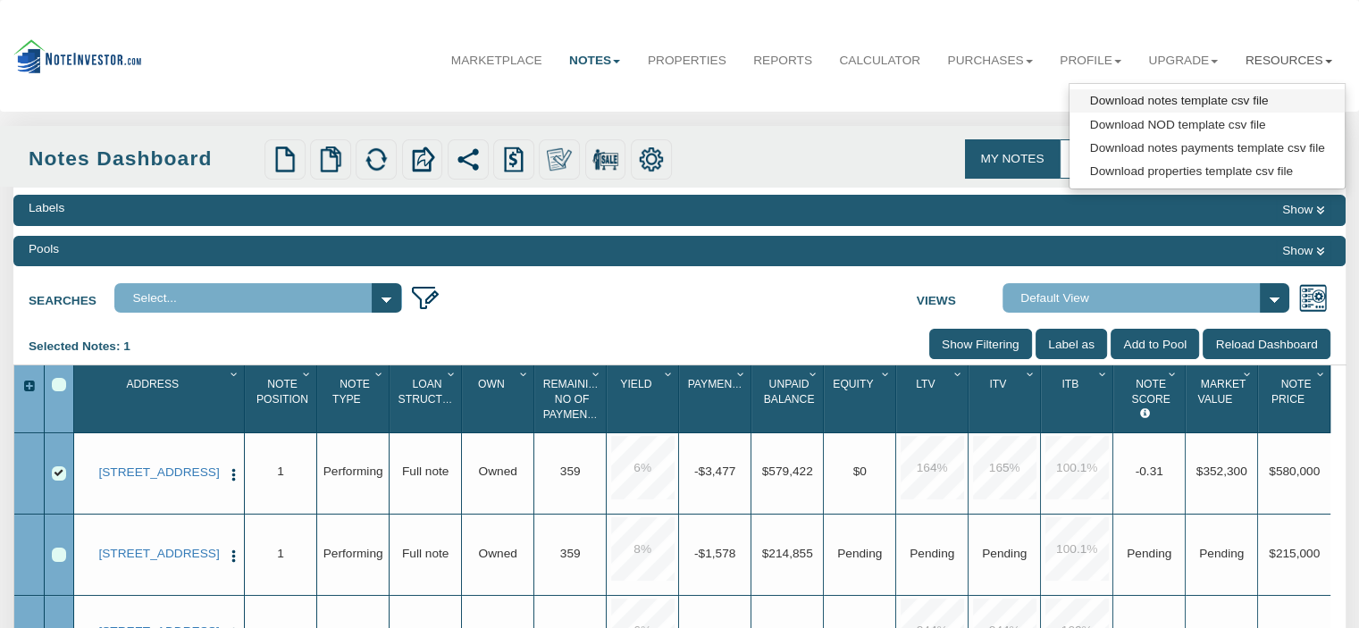
click at [1190, 97] on link "Download notes template csv file" at bounding box center [1206, 100] width 274 height 23
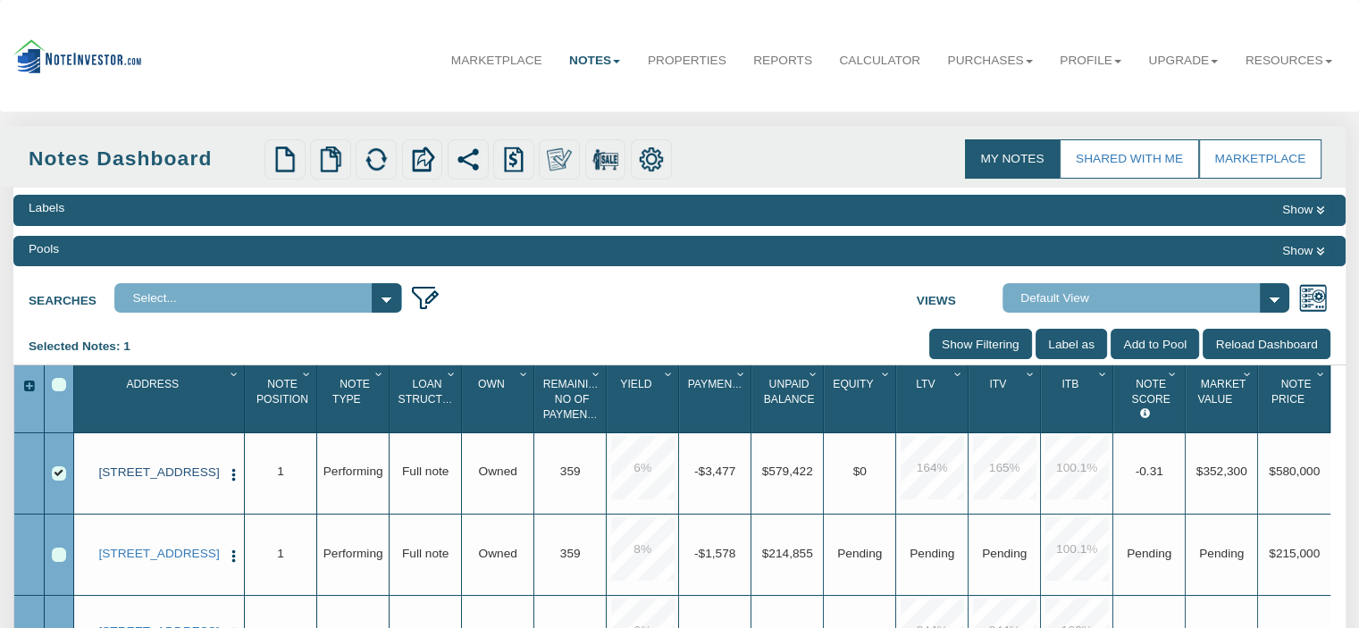
click at [147, 480] on link "[STREET_ADDRESS]" at bounding box center [159, 472] width 124 height 14
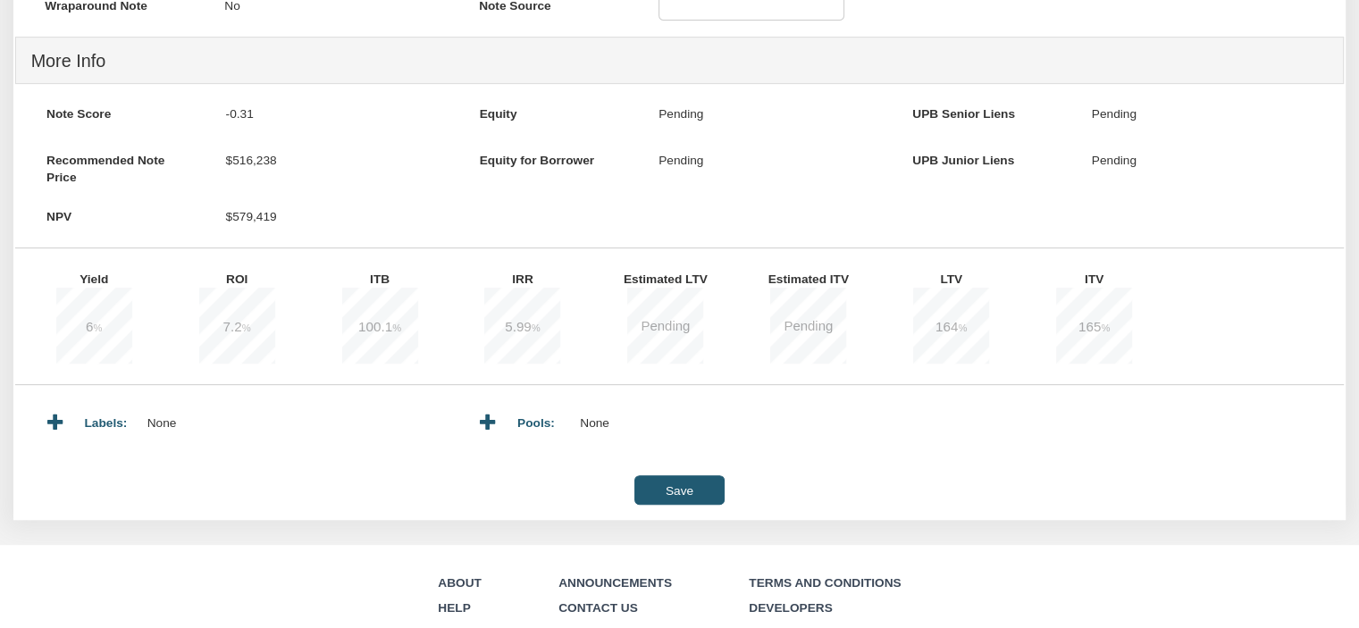
scroll to position [688, 0]
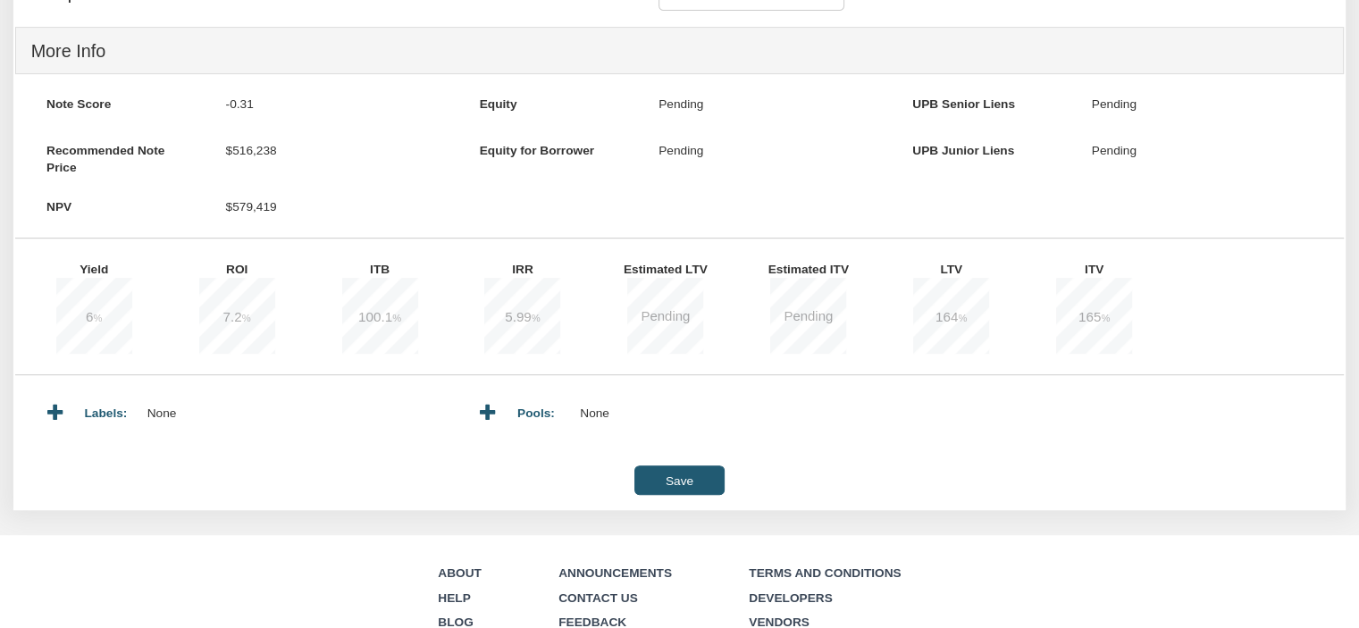
drag, startPoint x: 1072, startPoint y: 426, endPoint x: 1114, endPoint y: 417, distance: 42.9
click at [1143, 407] on div "Labels: None Pools: None" at bounding box center [679, 413] width 1328 height 47
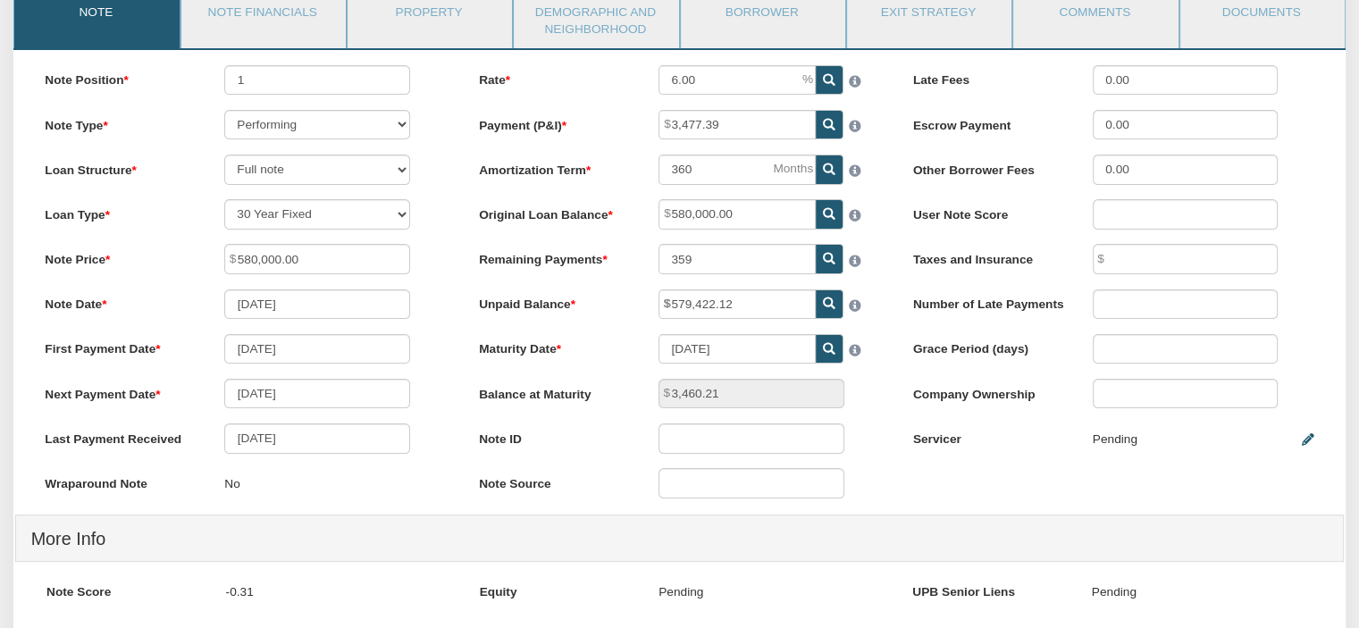
scroll to position [0, 0]
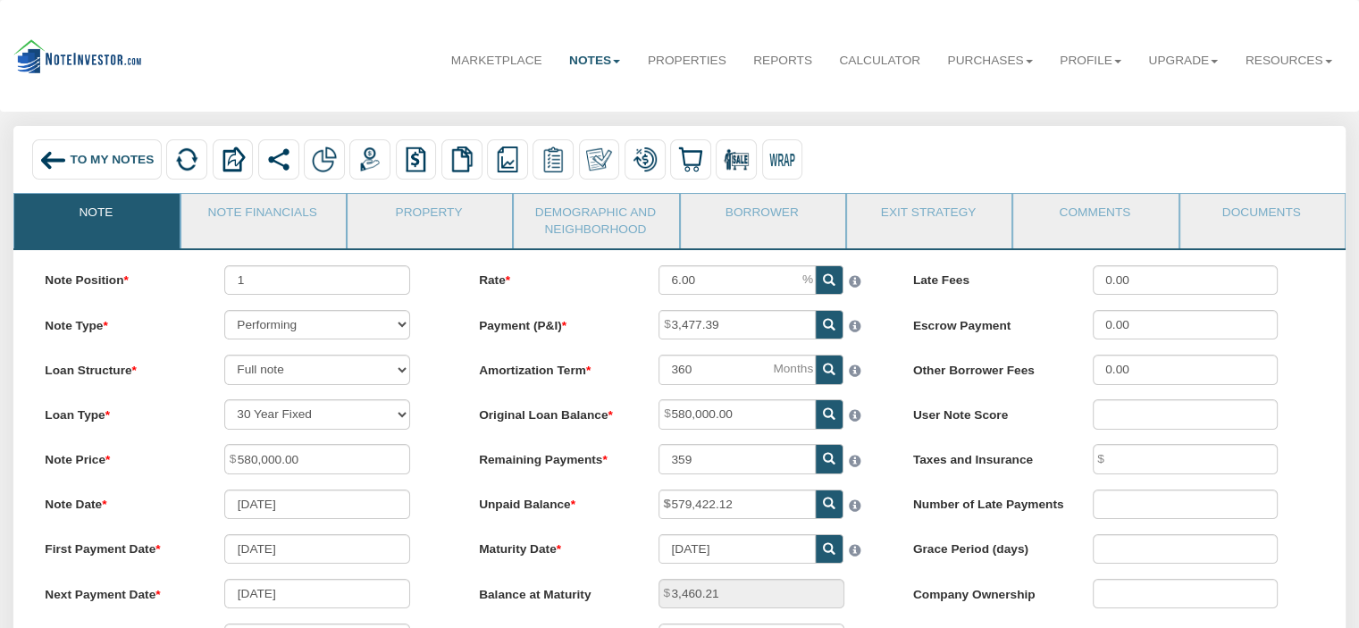
click at [88, 163] on span "To My Notes" at bounding box center [113, 159] width 84 height 13
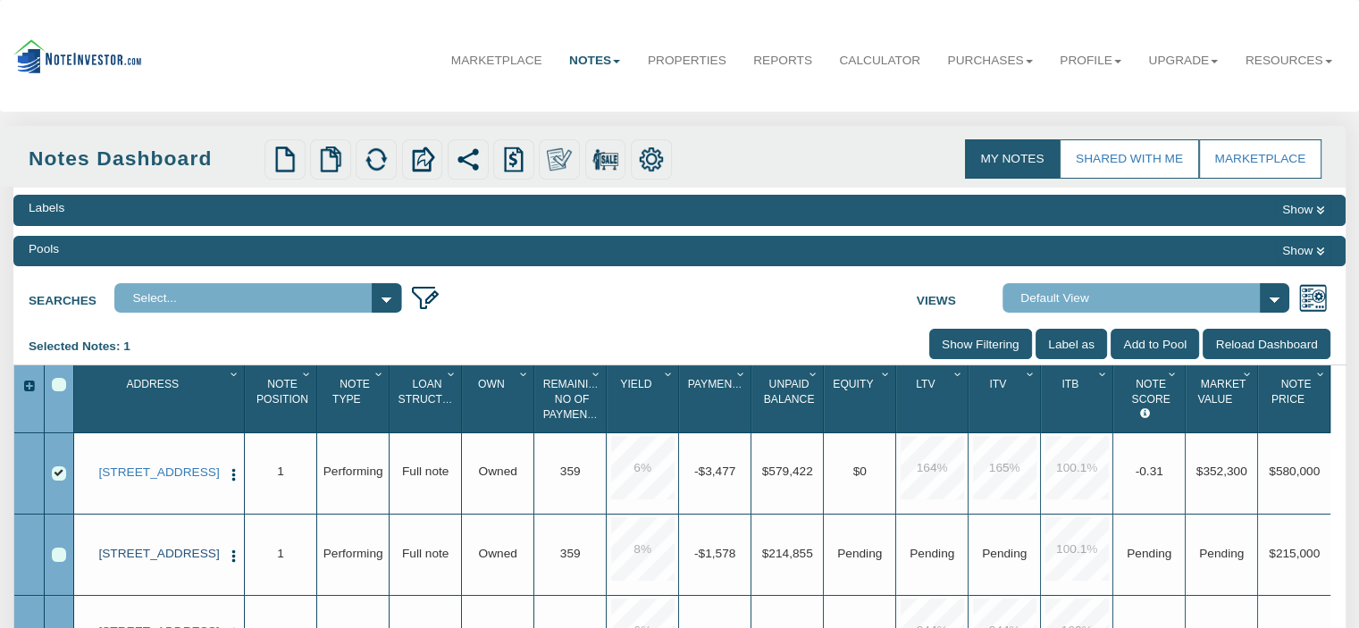
click at [135, 561] on link "[STREET_ADDRESS]" at bounding box center [159, 554] width 124 height 14
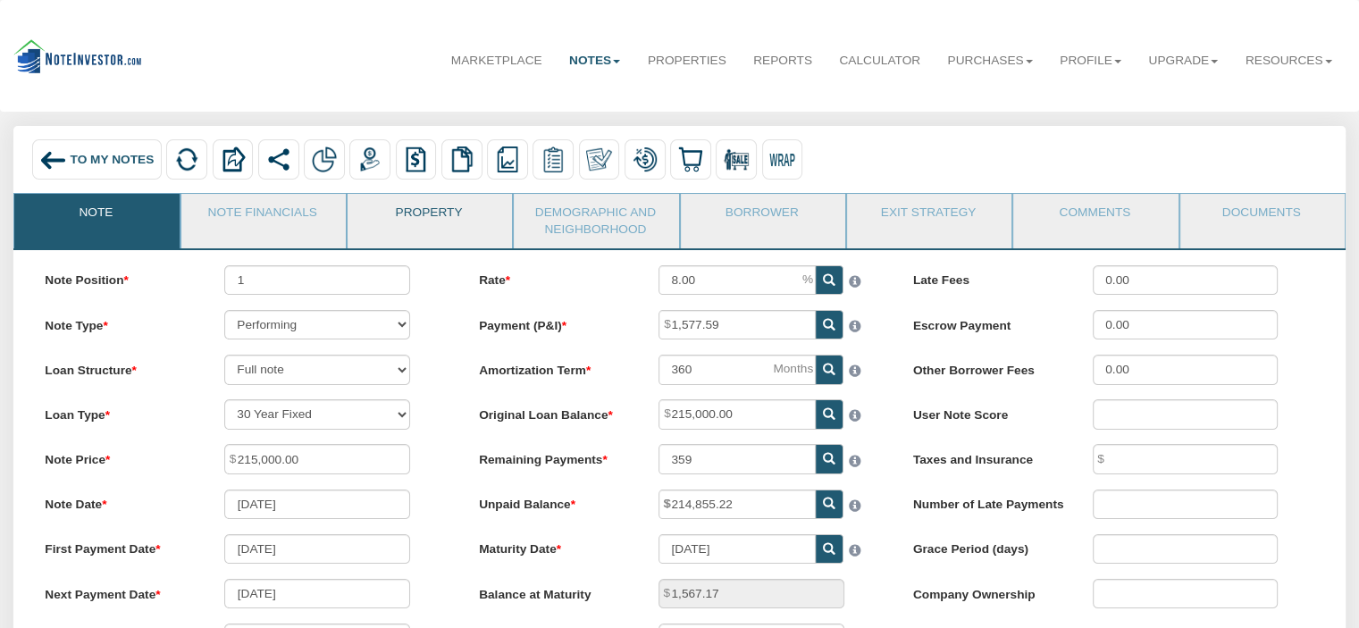
click at [429, 214] on link "Property" at bounding box center [429, 216] width 163 height 45
